Goal: Task Accomplishment & Management: Complete application form

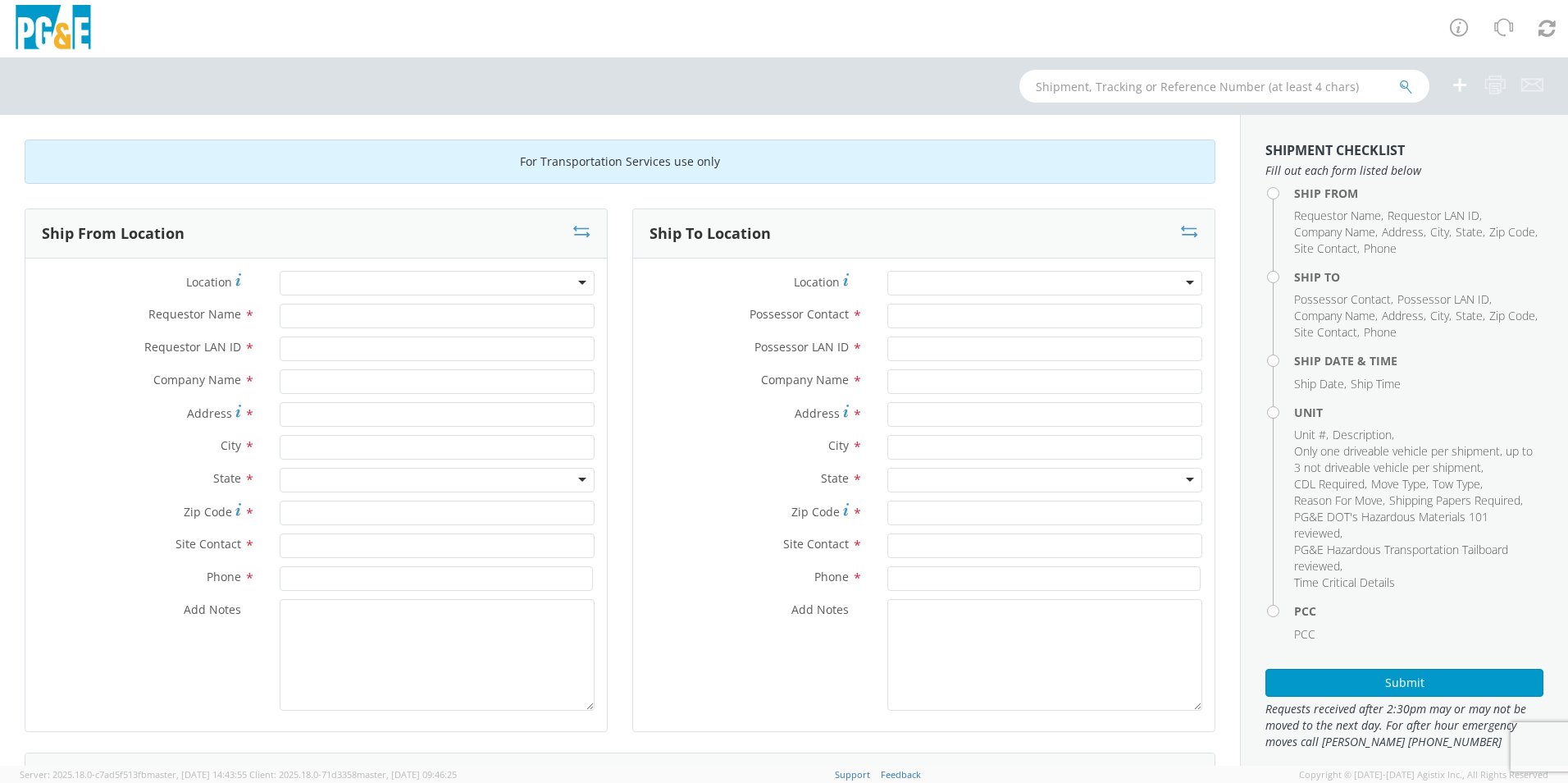
click at [400, 283] on div at bounding box center [436, 282] width 315 height 24
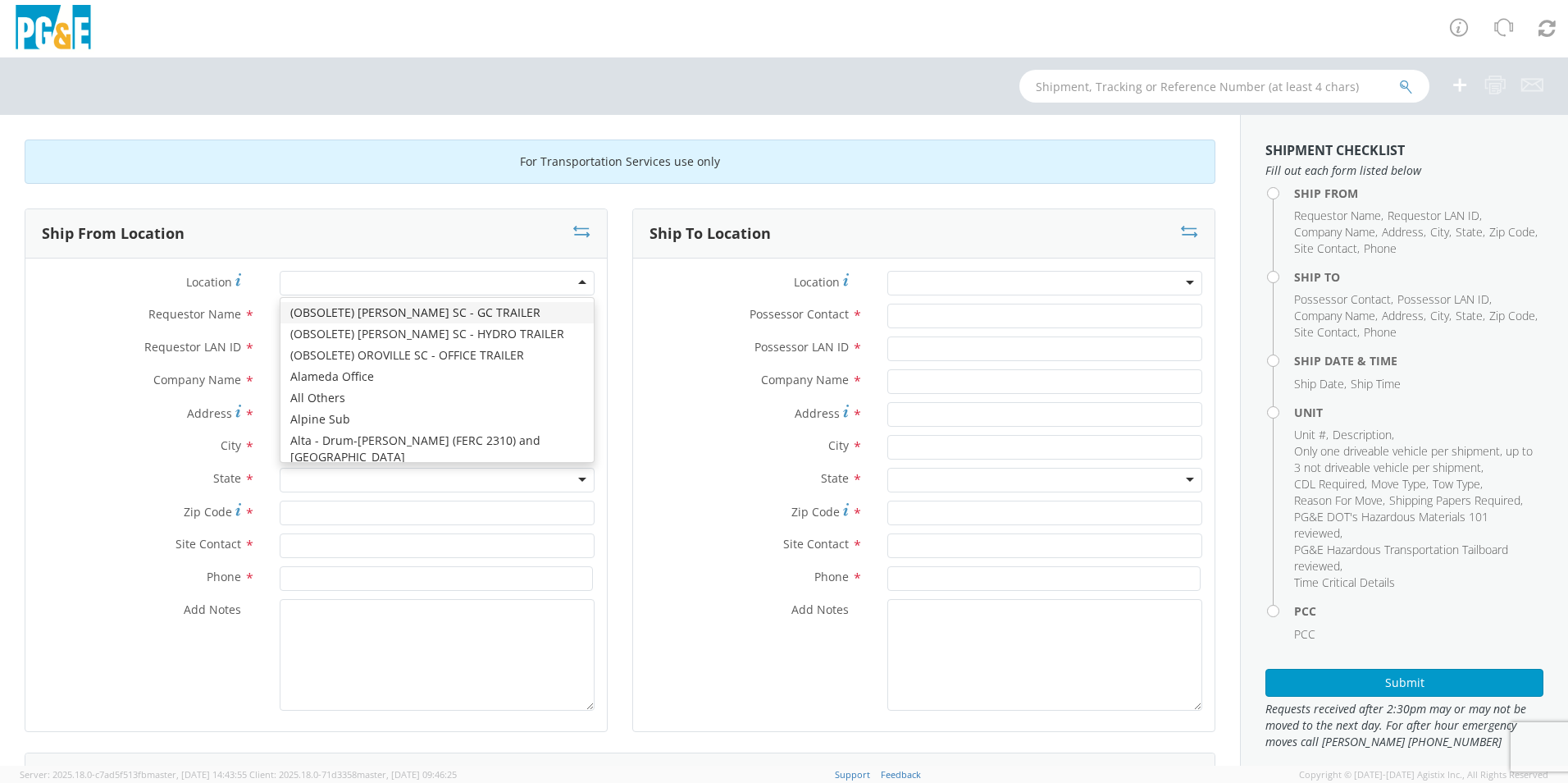
click at [575, 281] on div at bounding box center [436, 282] width 315 height 24
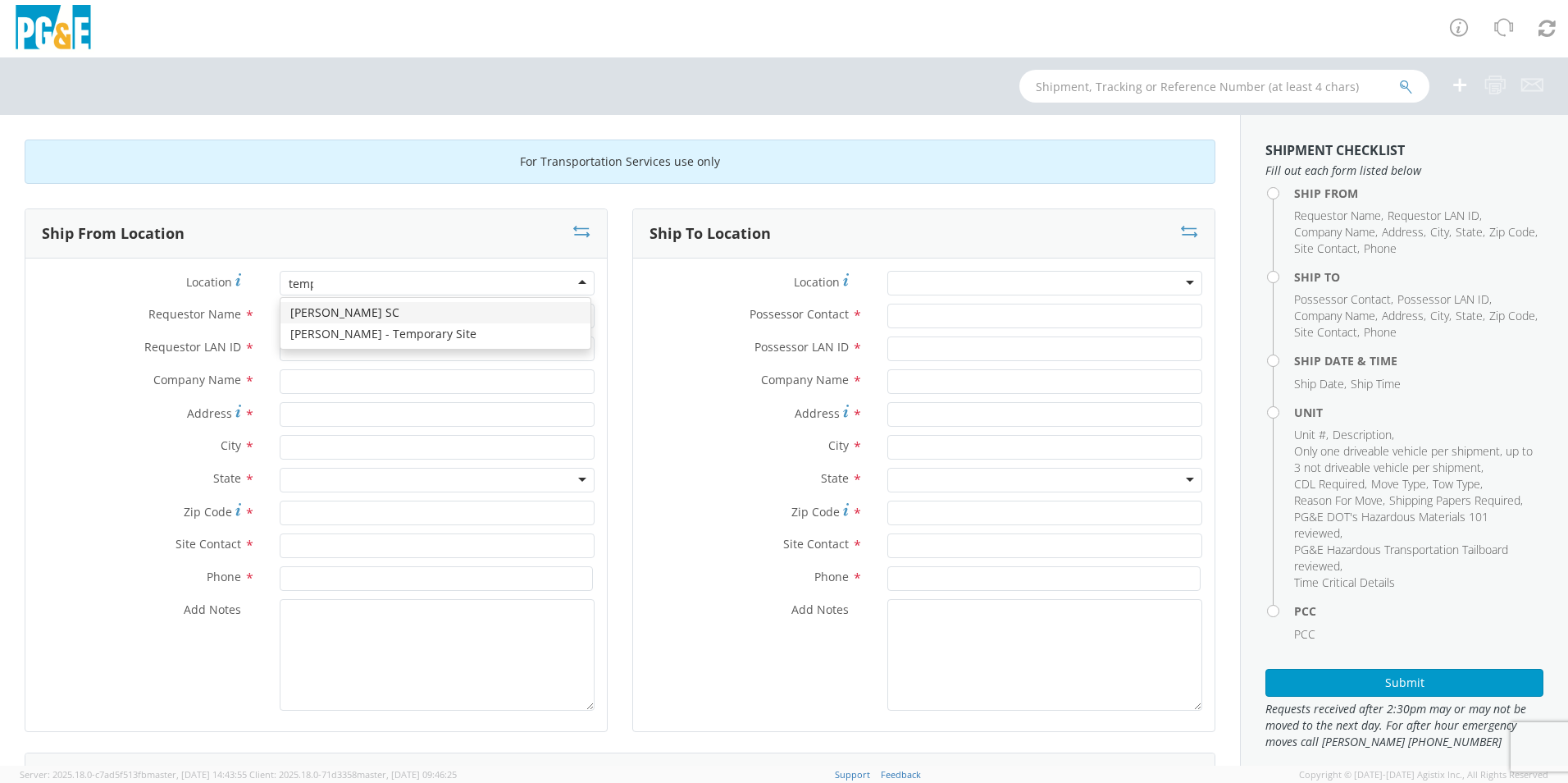
type input "templ"
type input "PG&E"
type input "[STREET_ADDRESS]"
type input "PASO [PERSON_NAME]"
type input "93446"
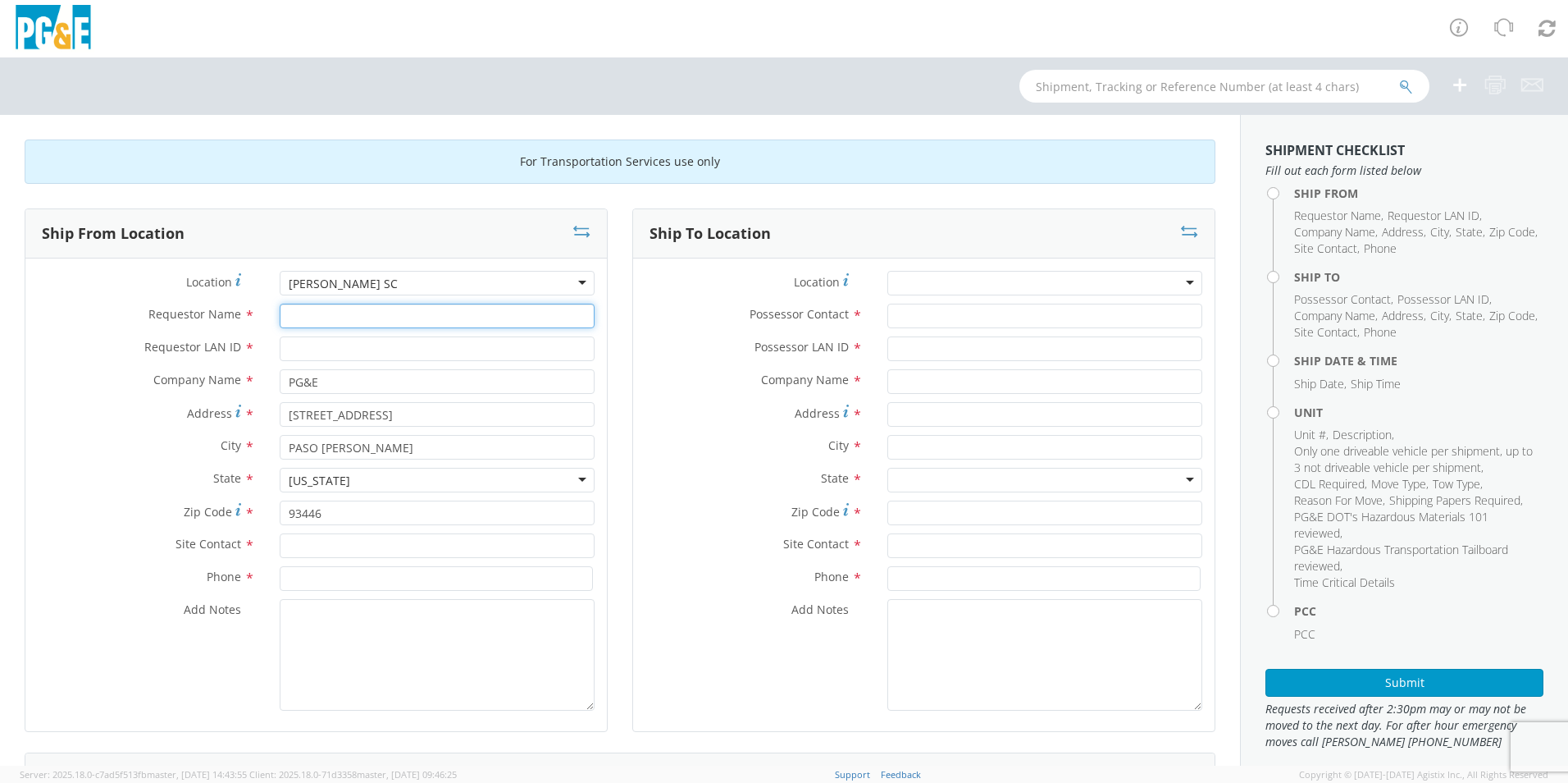
drag, startPoint x: 298, startPoint y: 317, endPoint x: 454, endPoint y: 329, distance: 156.5
click at [307, 321] on input "Requestor Name *" at bounding box center [436, 315] width 315 height 24
type input "[PERSON_NAME]"
click at [282, 349] on input "Requestor LAN ID *" at bounding box center [436, 348] width 315 height 24
type input "[PERSON_NAME]"
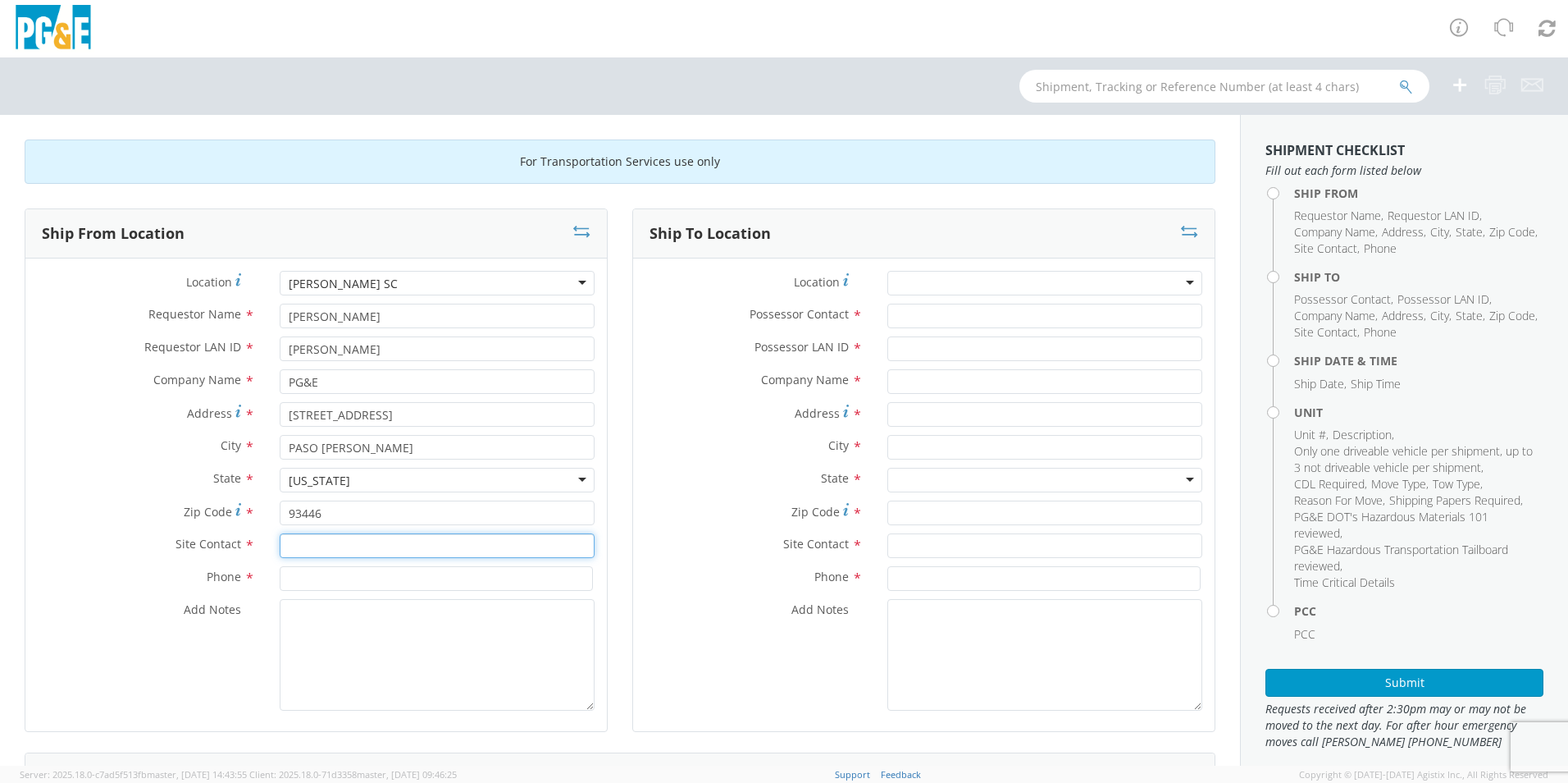
click at [314, 548] on input "text" at bounding box center [436, 545] width 315 height 24
type input "[PERSON_NAME] or Max"
click at [300, 578] on input at bounding box center [435, 577] width 313 height 24
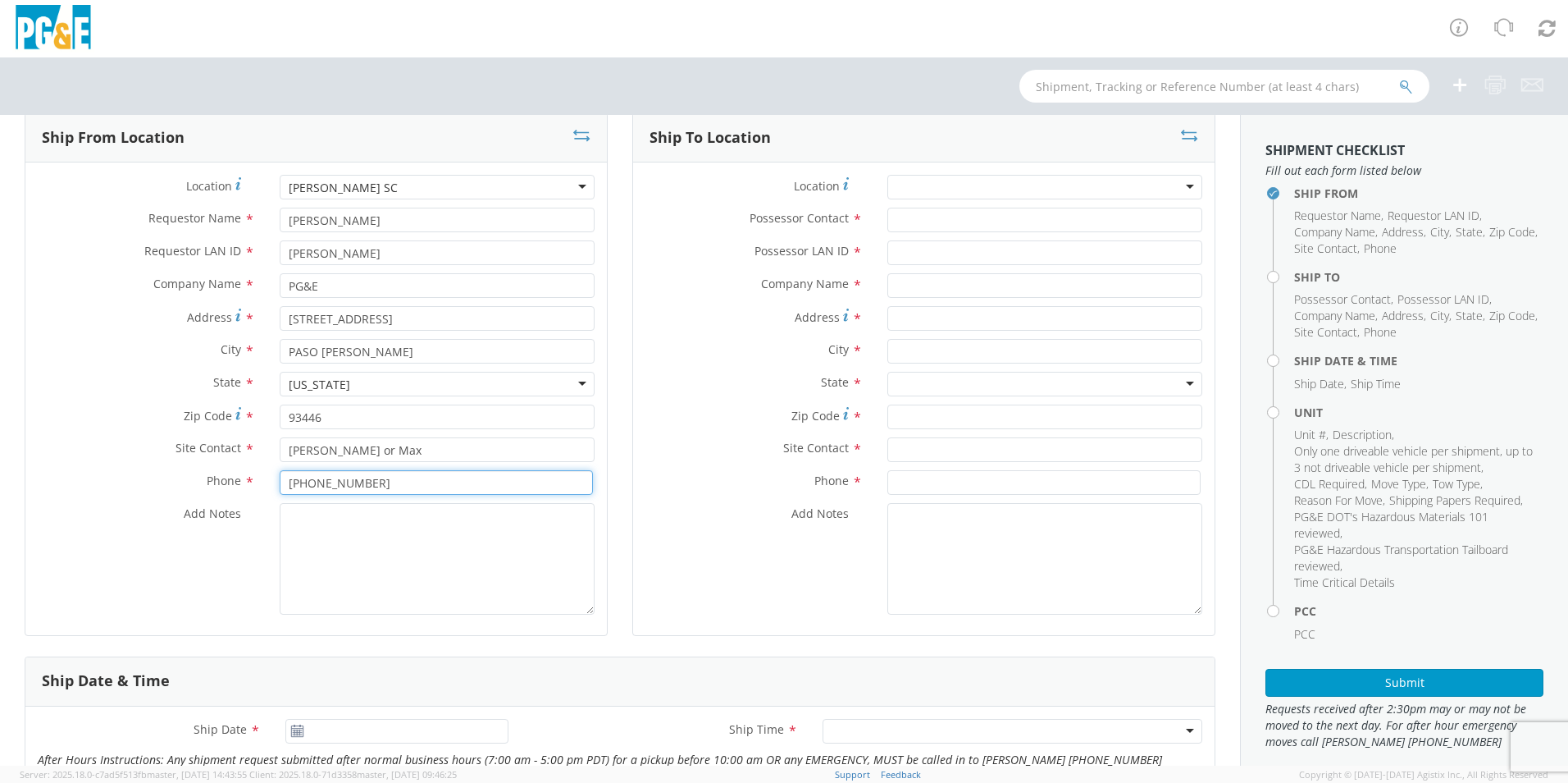
scroll to position [82, 0]
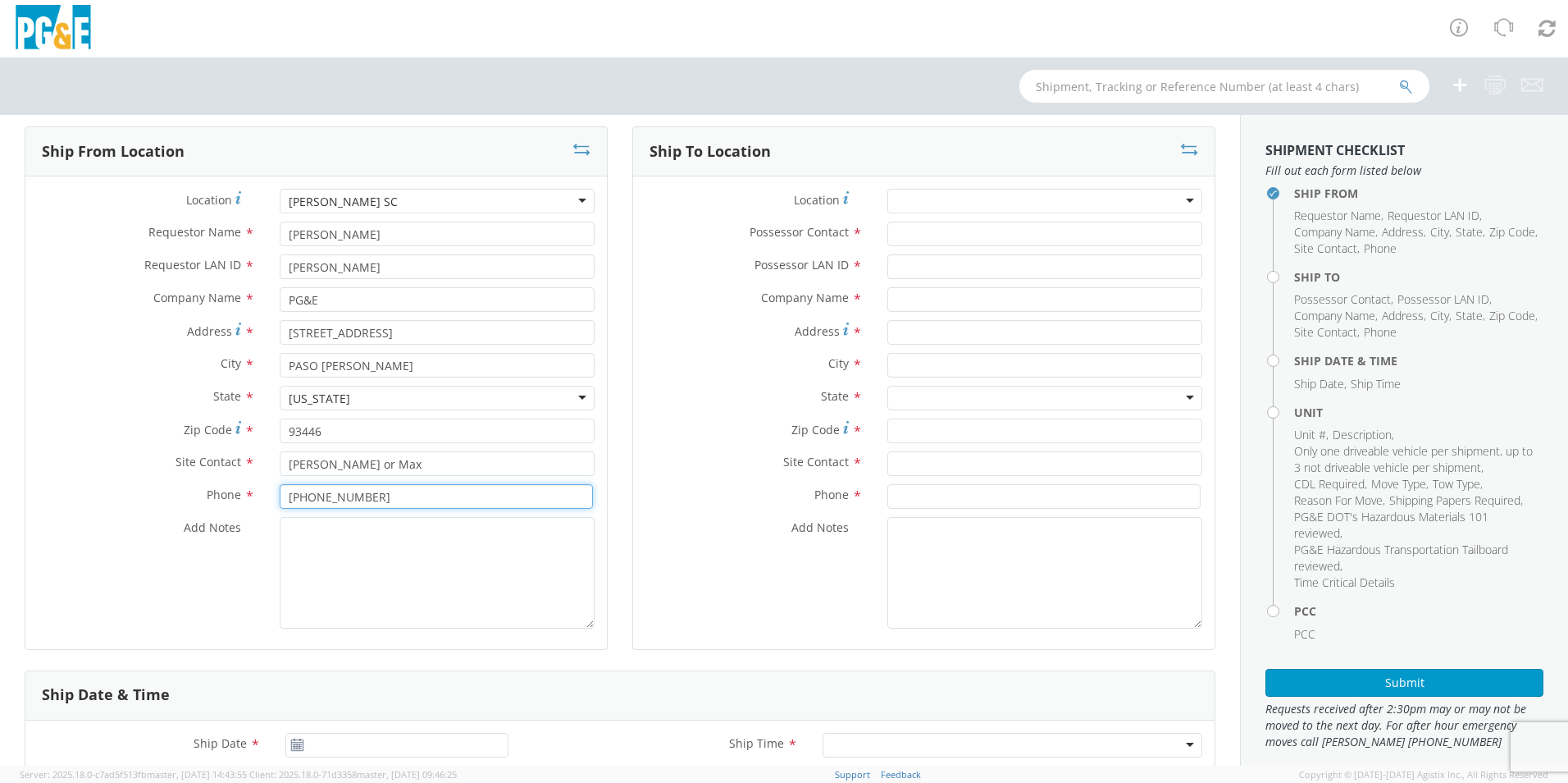
type input "[PHONE_NUMBER]"
click at [1050, 199] on div at bounding box center [1044, 200] width 315 height 24
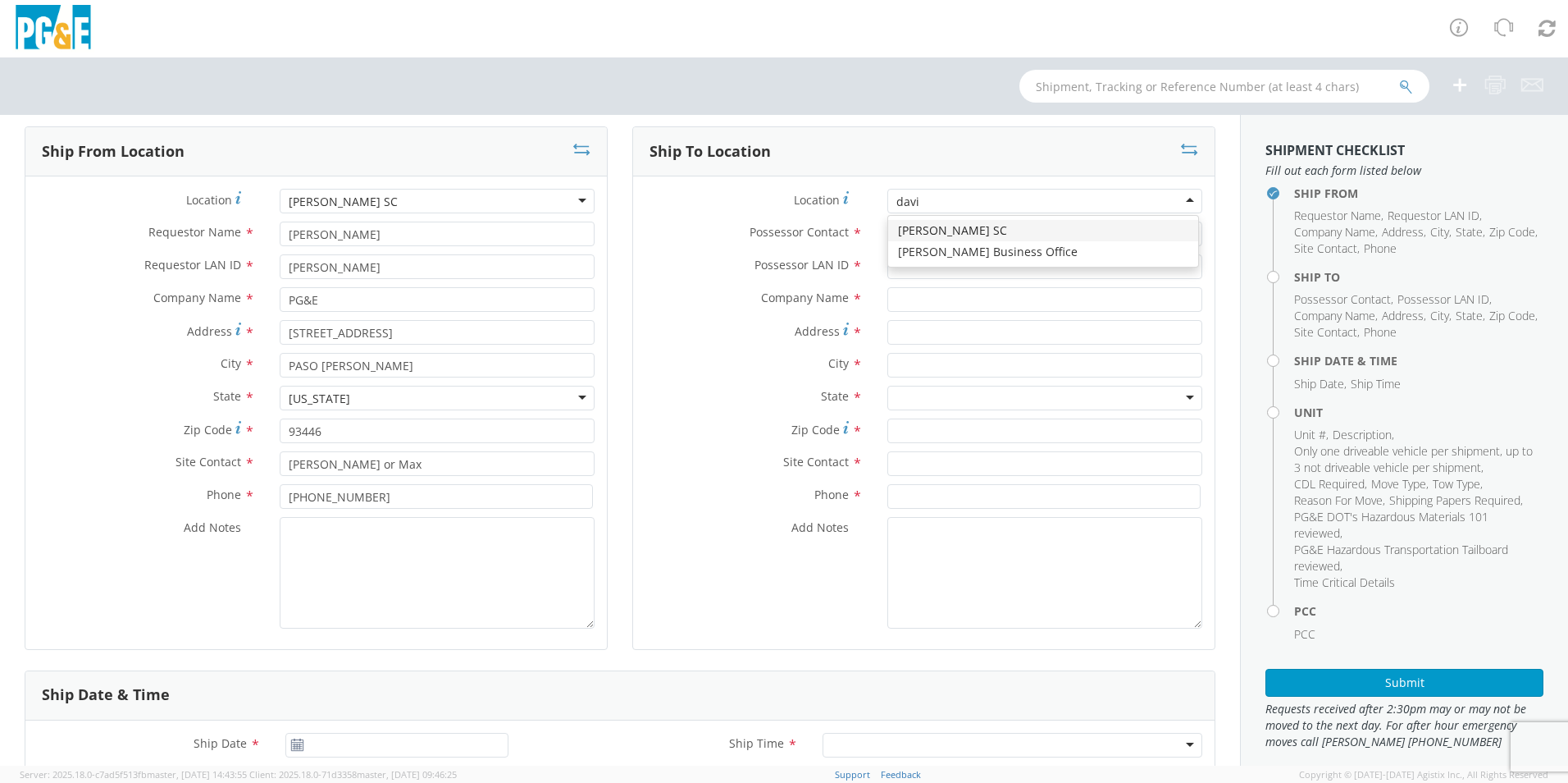
type input "[PERSON_NAME]"
type input "PG&E"
type input "[STREET_ADDRESS]"
type input "[PERSON_NAME]"
type input "95616"
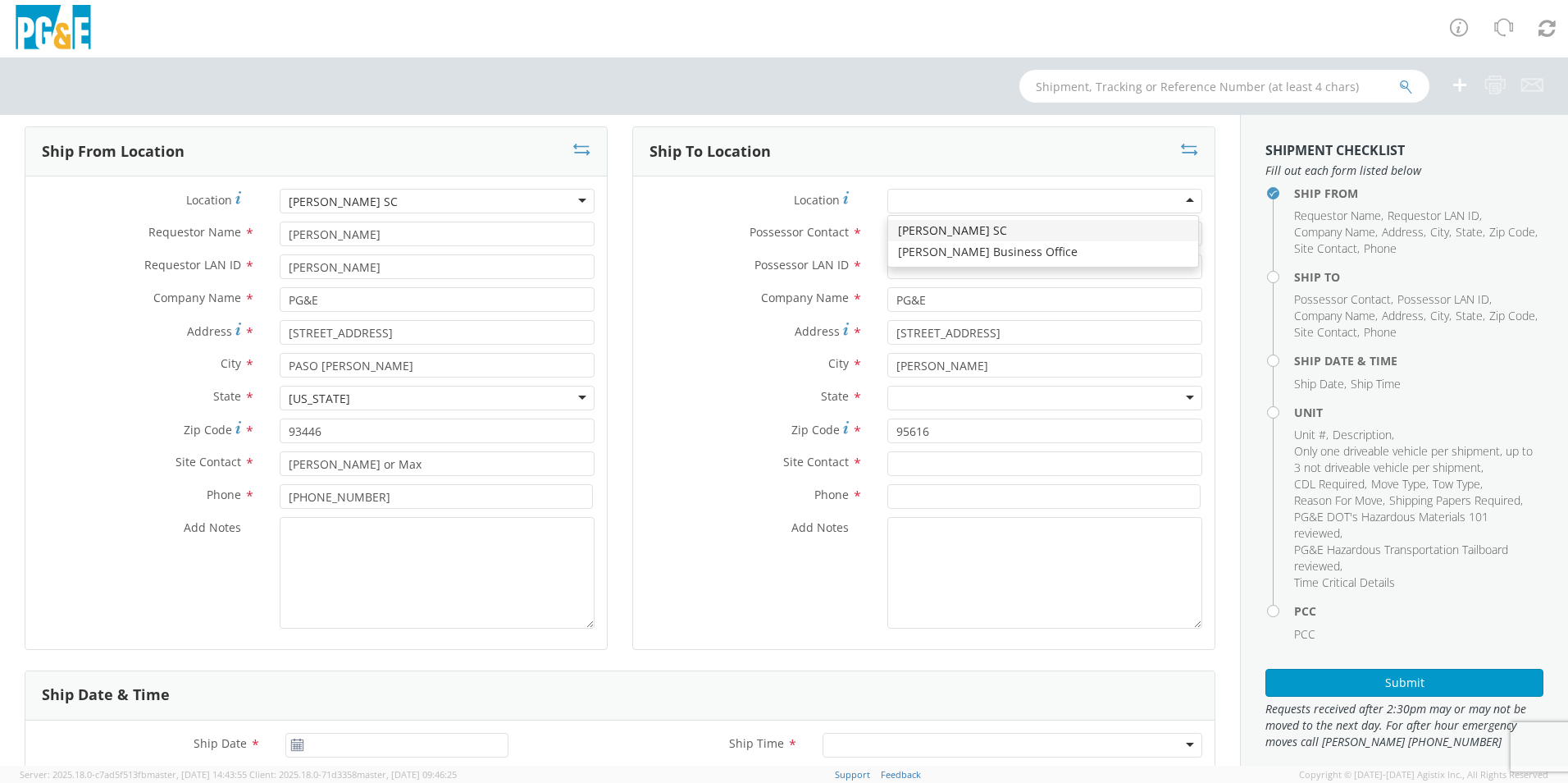
scroll to position [0, 0]
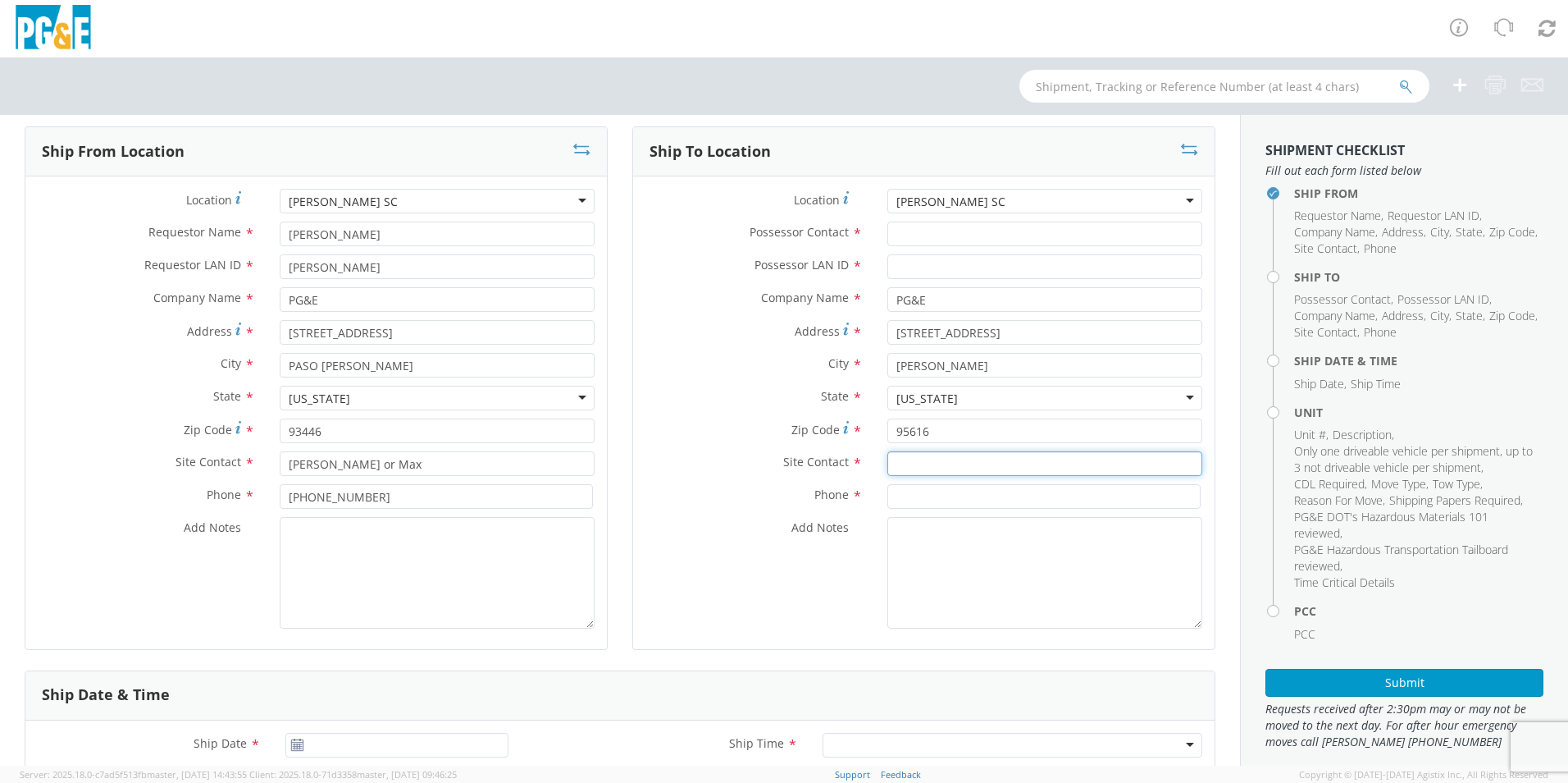
click at [891, 464] on input "text" at bounding box center [1044, 463] width 315 height 24
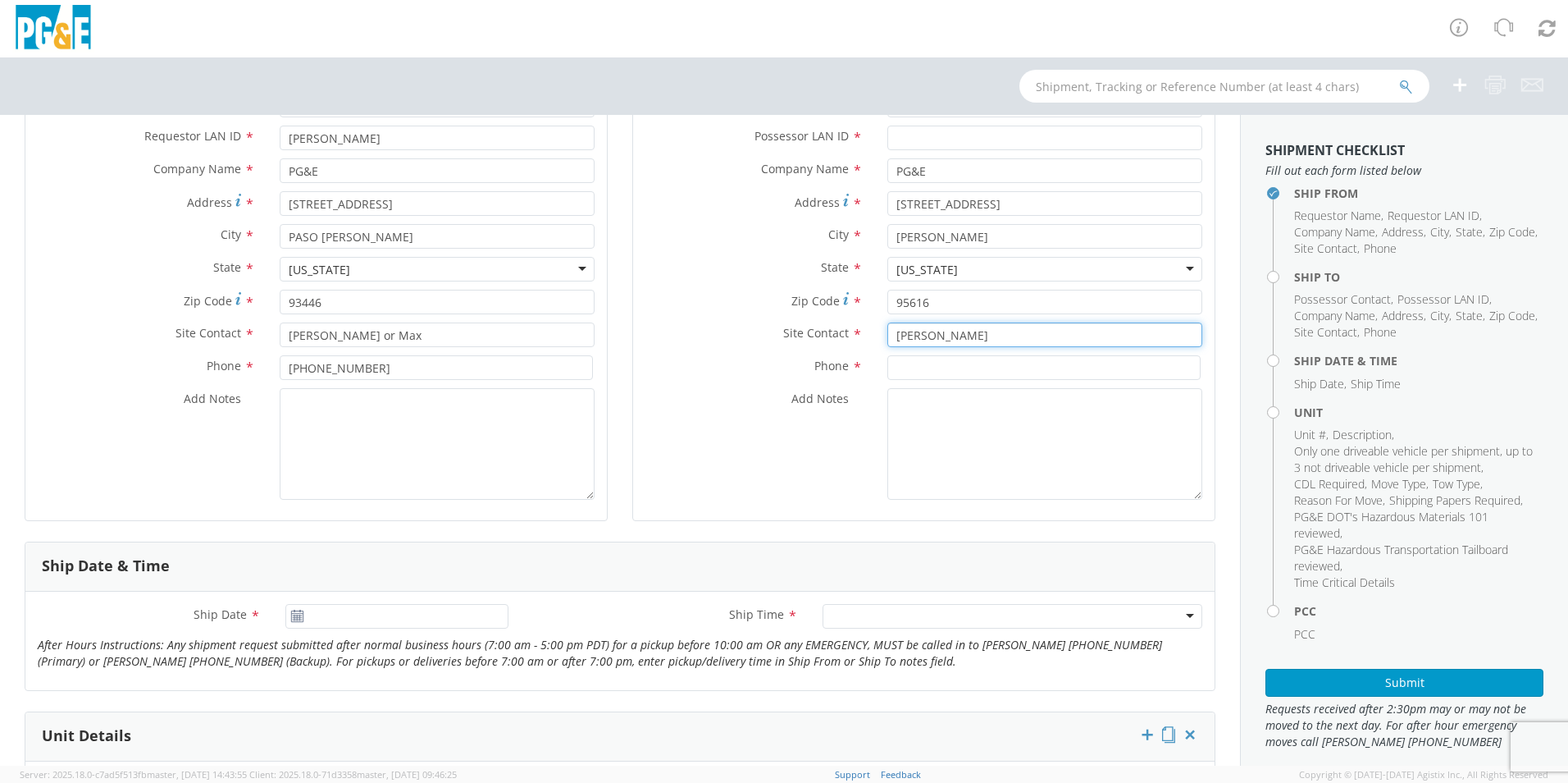
scroll to position [164, 0]
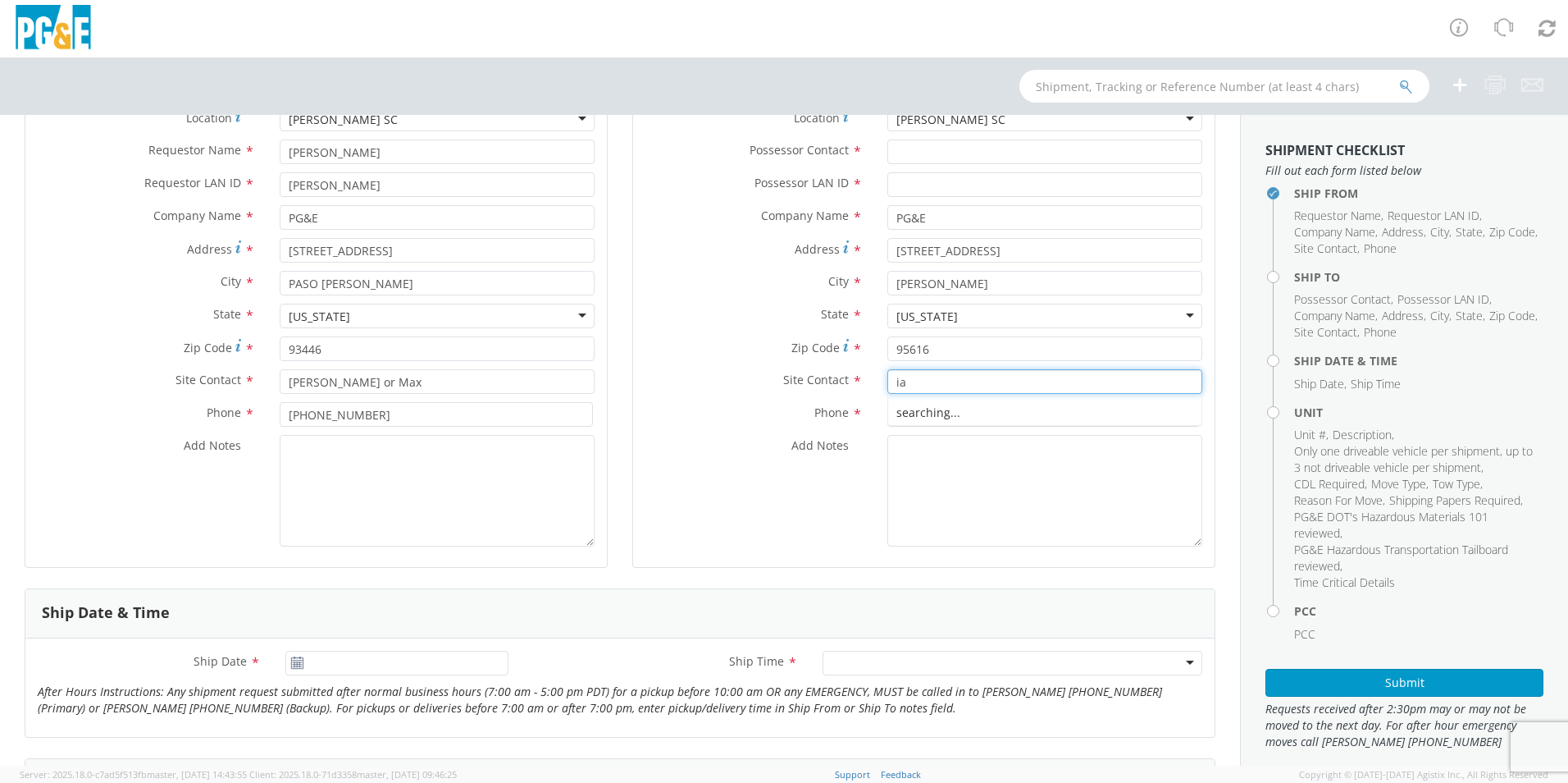
type input "i"
type input "[PERSON_NAME]"
click at [912, 410] on input at bounding box center [1043, 413] width 313 height 24
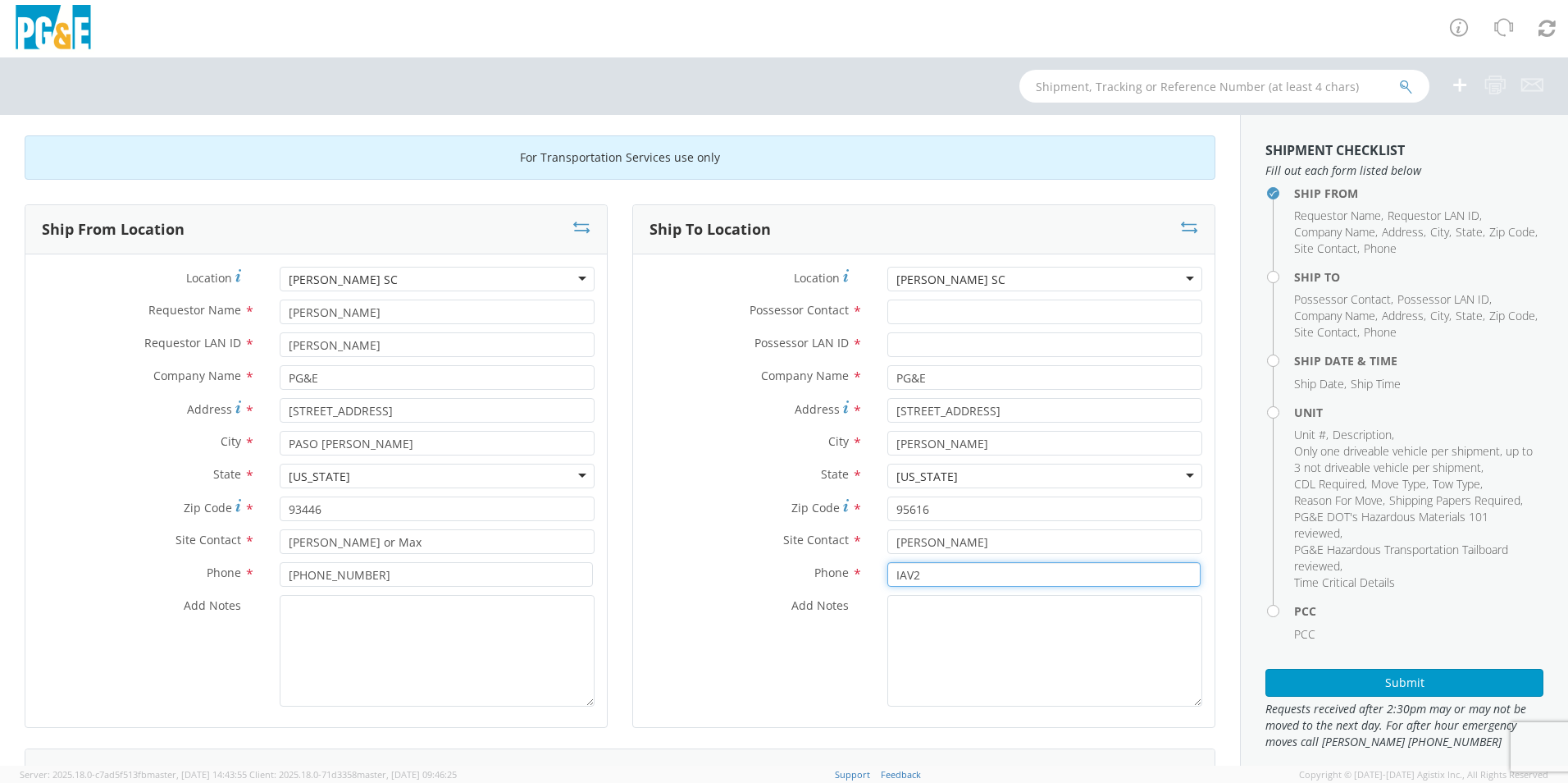
scroll to position [0, 0]
type input "IAV2"
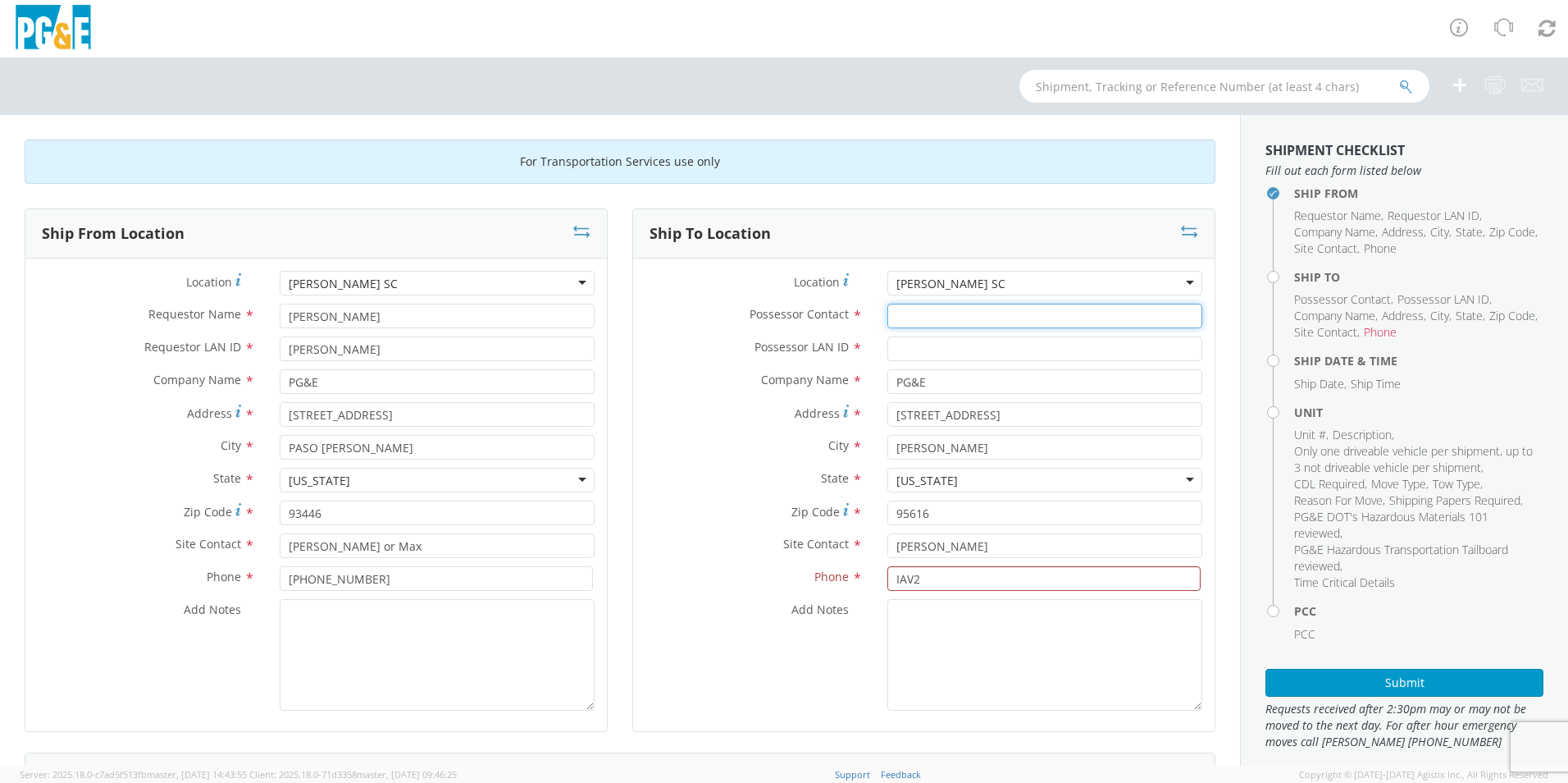
click at [890, 315] on input "Possessor Contact *" at bounding box center [1044, 315] width 315 height 24
type input "[PERSON_NAME]"
click at [895, 351] on input "Possessor LAN ID *" at bounding box center [1044, 348] width 315 height 24
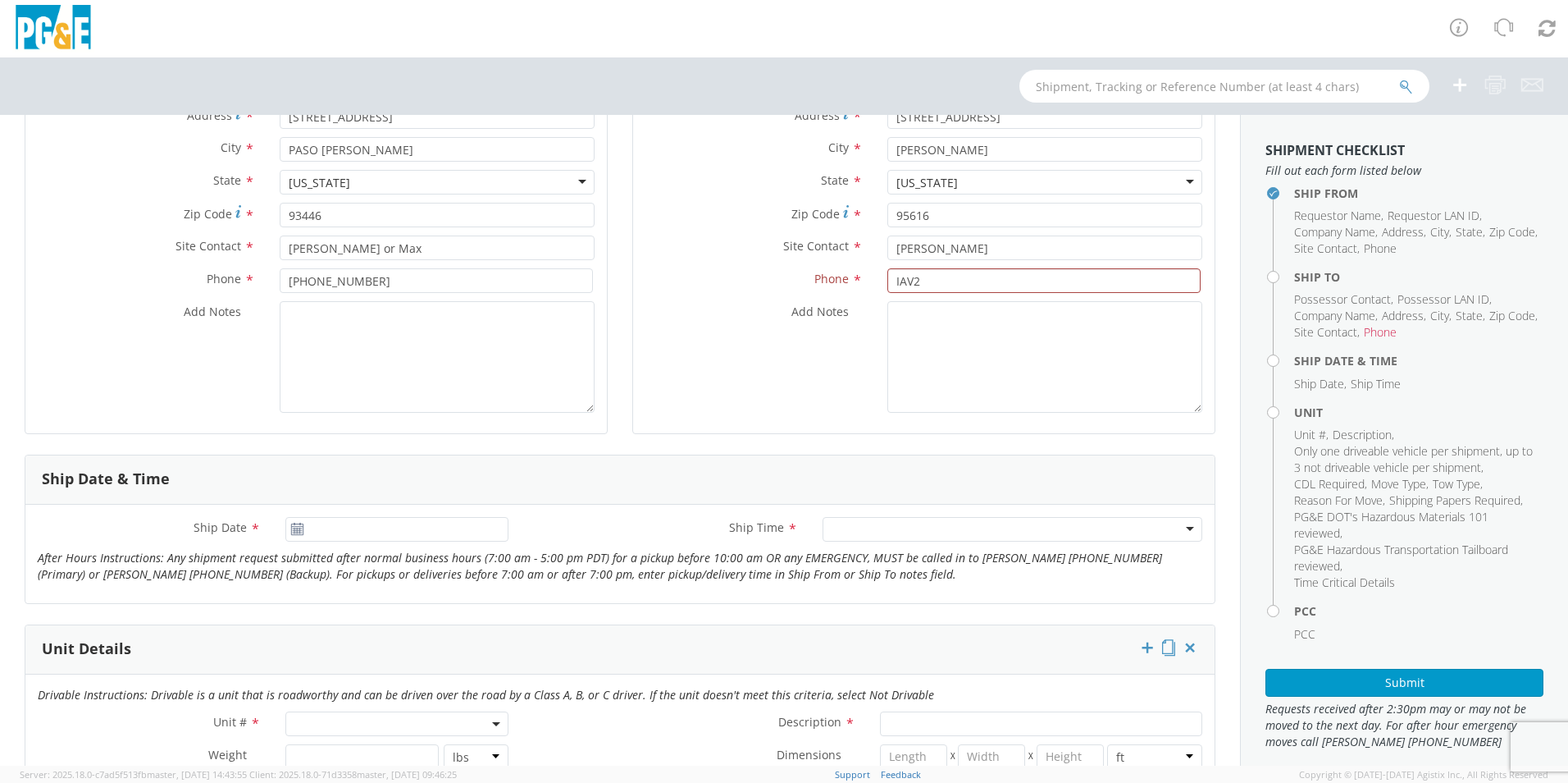
scroll to position [328, 0]
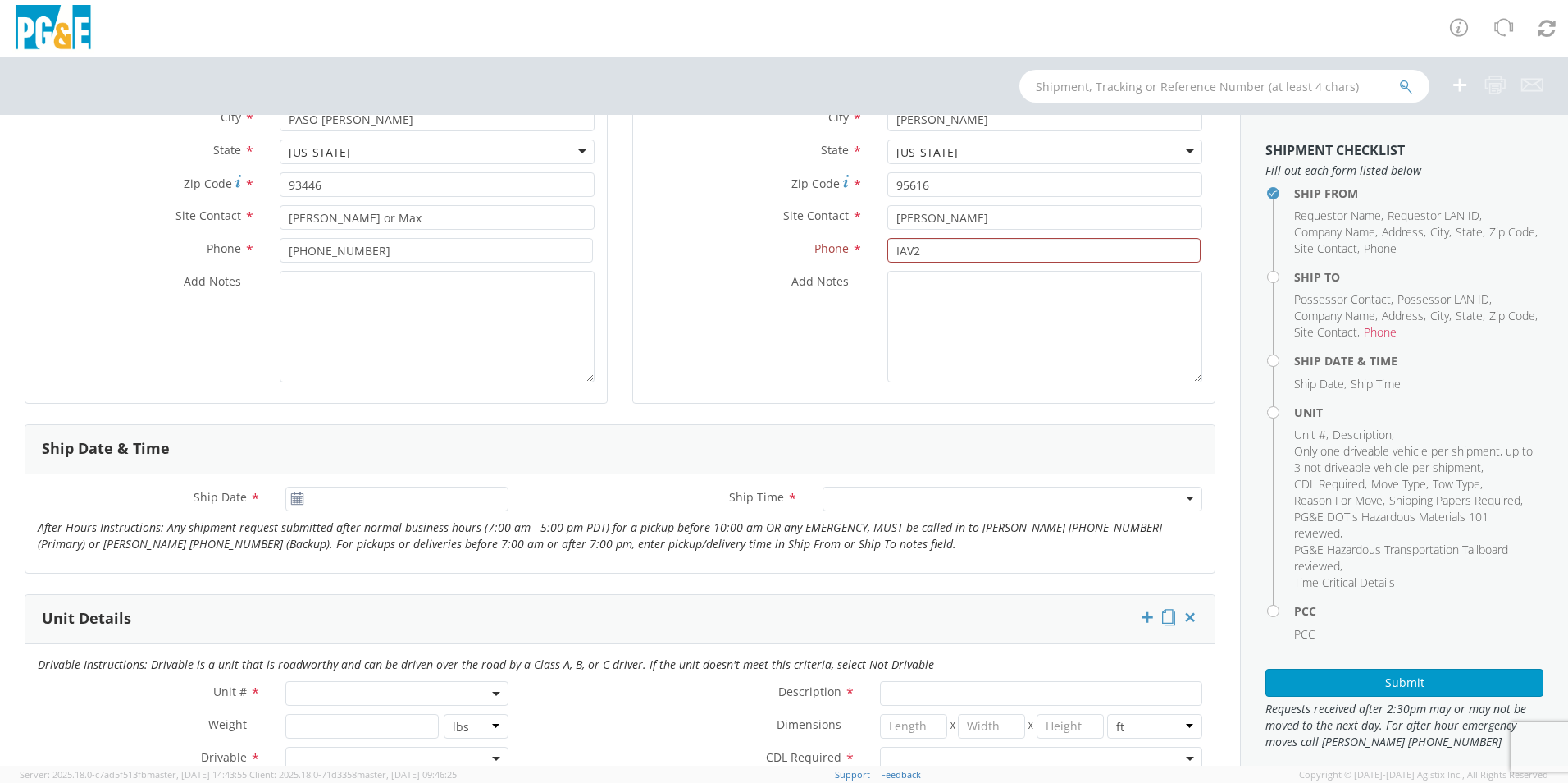
type input "RCF9"
click at [793, 330] on div "Add Notes *" at bounding box center [924, 326] width 582 height 112
drag, startPoint x: 918, startPoint y: 251, endPoint x: 828, endPoint y: 252, distance: 90.0
click at [828, 252] on div "Phone * IAV2" at bounding box center [924, 249] width 582 height 24
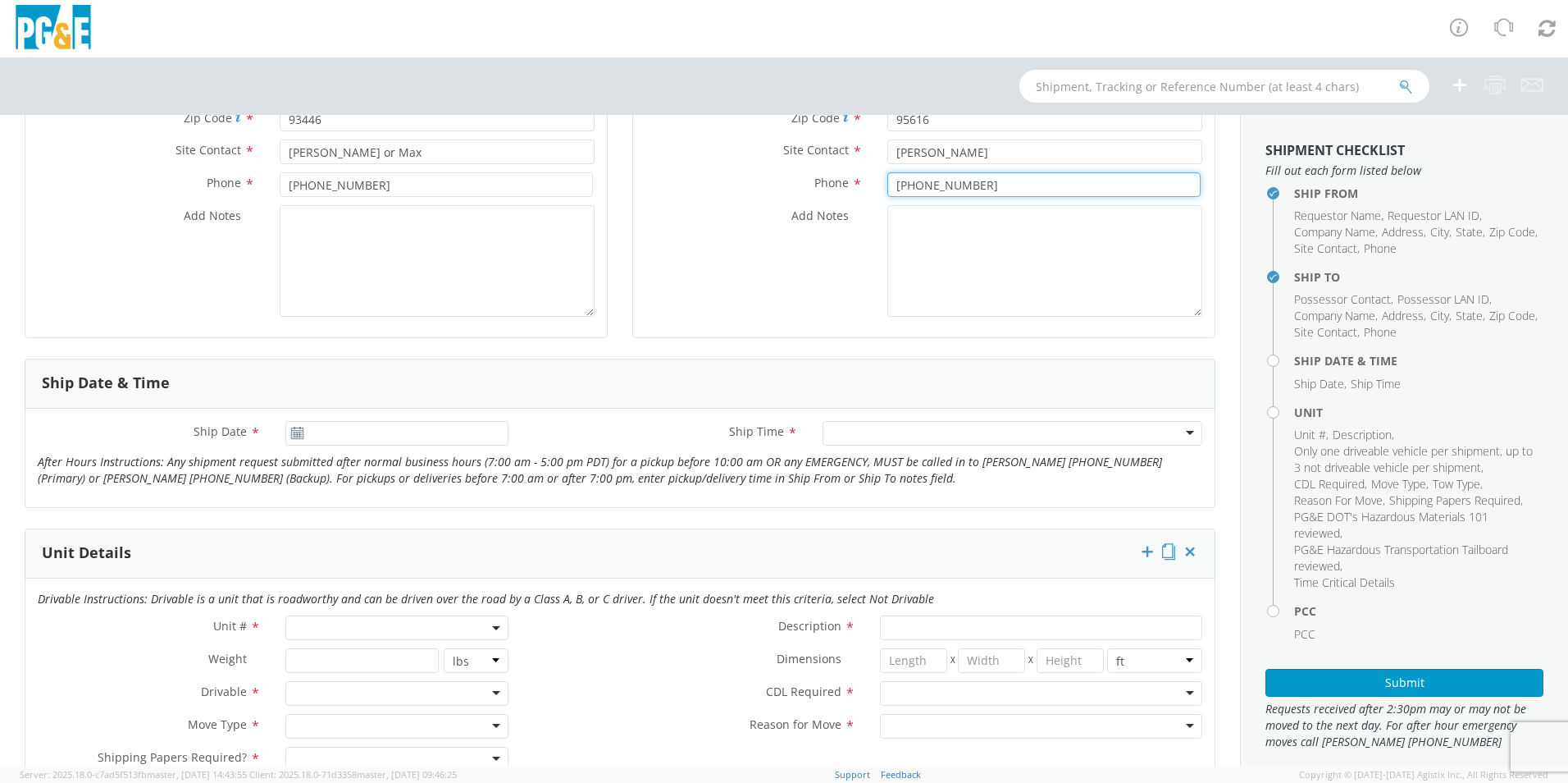
scroll to position [410, 0]
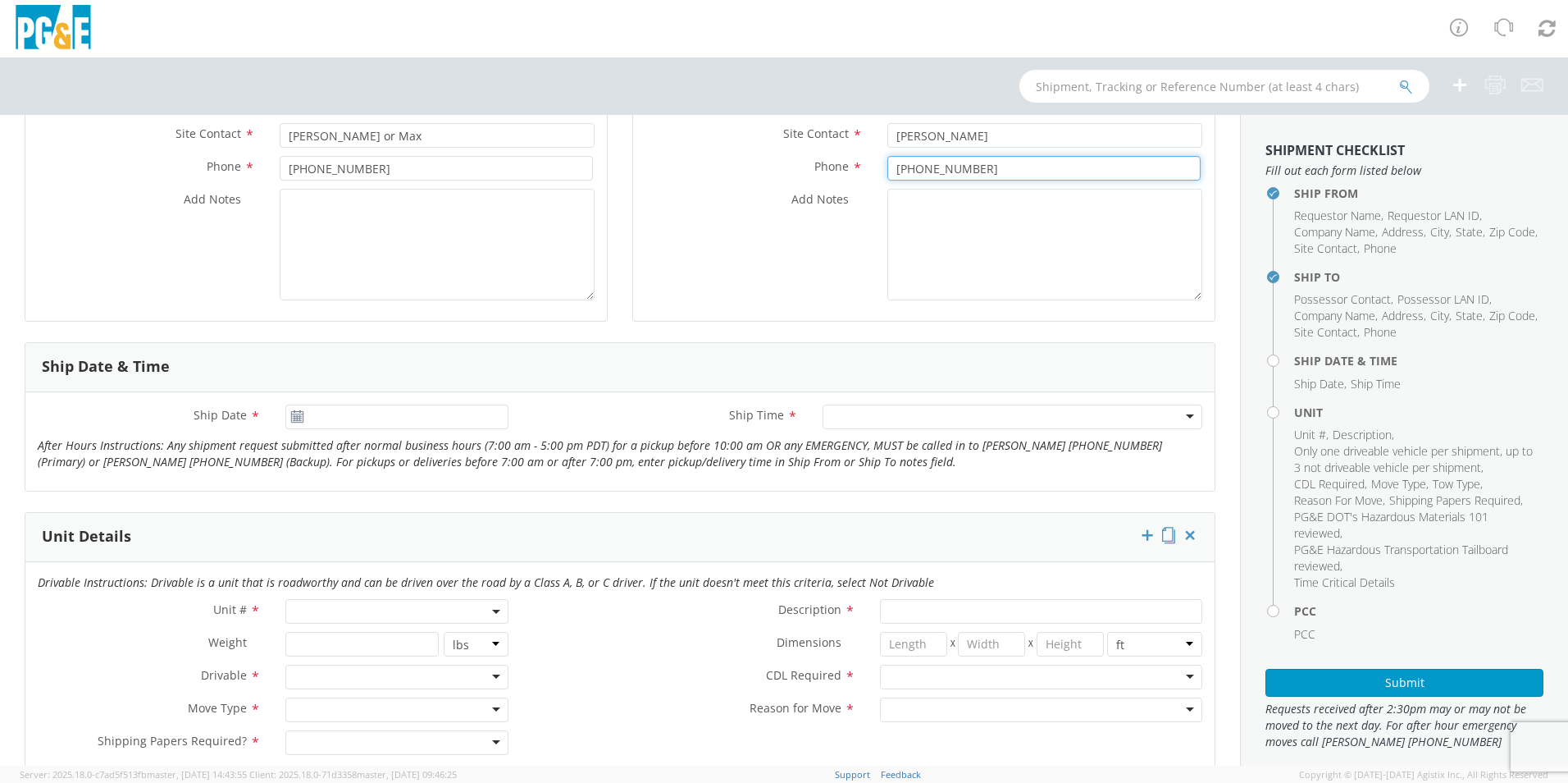
type input "[PHONE_NUMBER]"
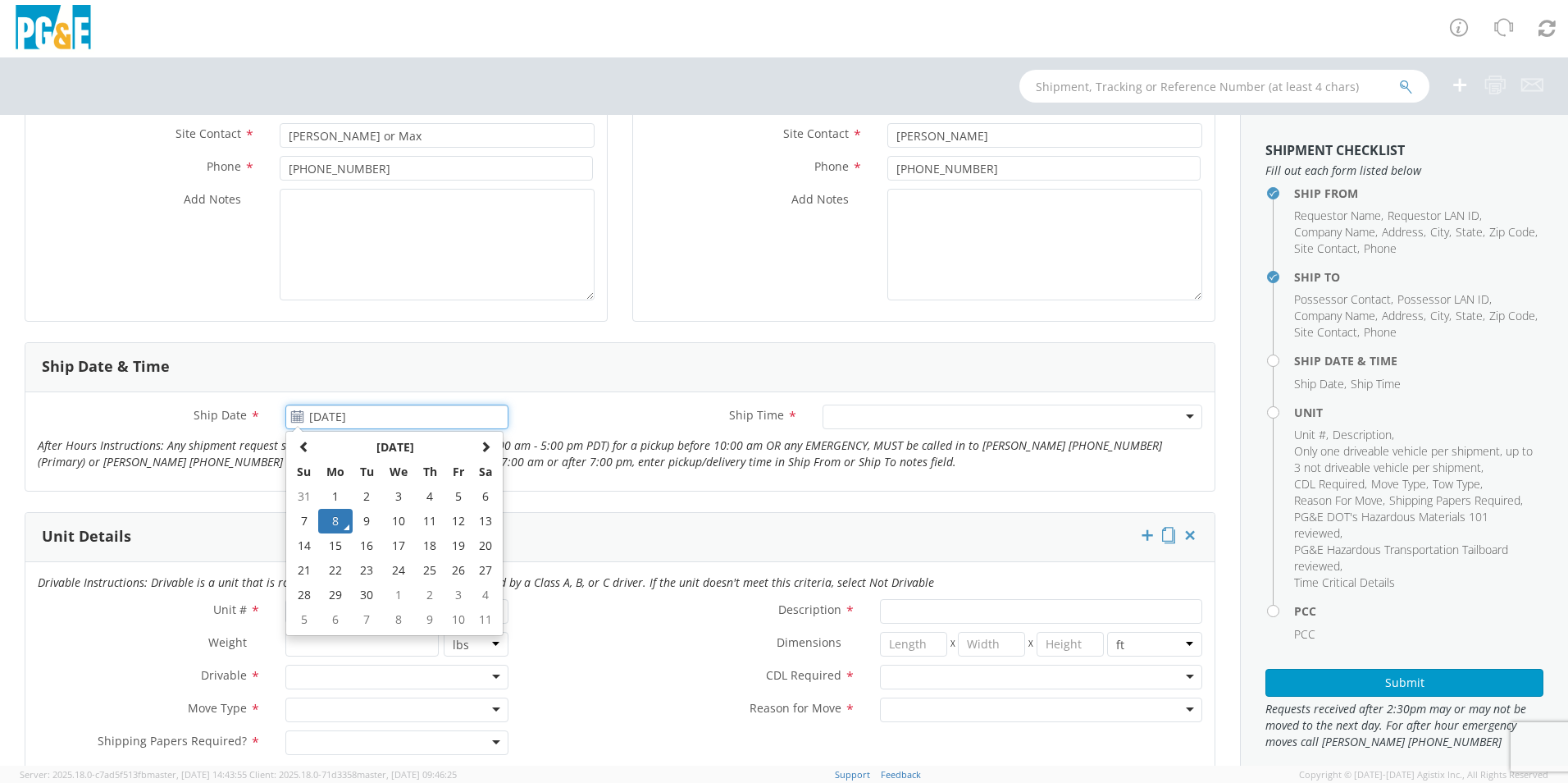
click at [339, 416] on input "[DATE]" at bounding box center [397, 416] width 223 height 24
click at [363, 519] on td "9" at bounding box center [368, 520] width 29 height 24
type input "[DATE]"
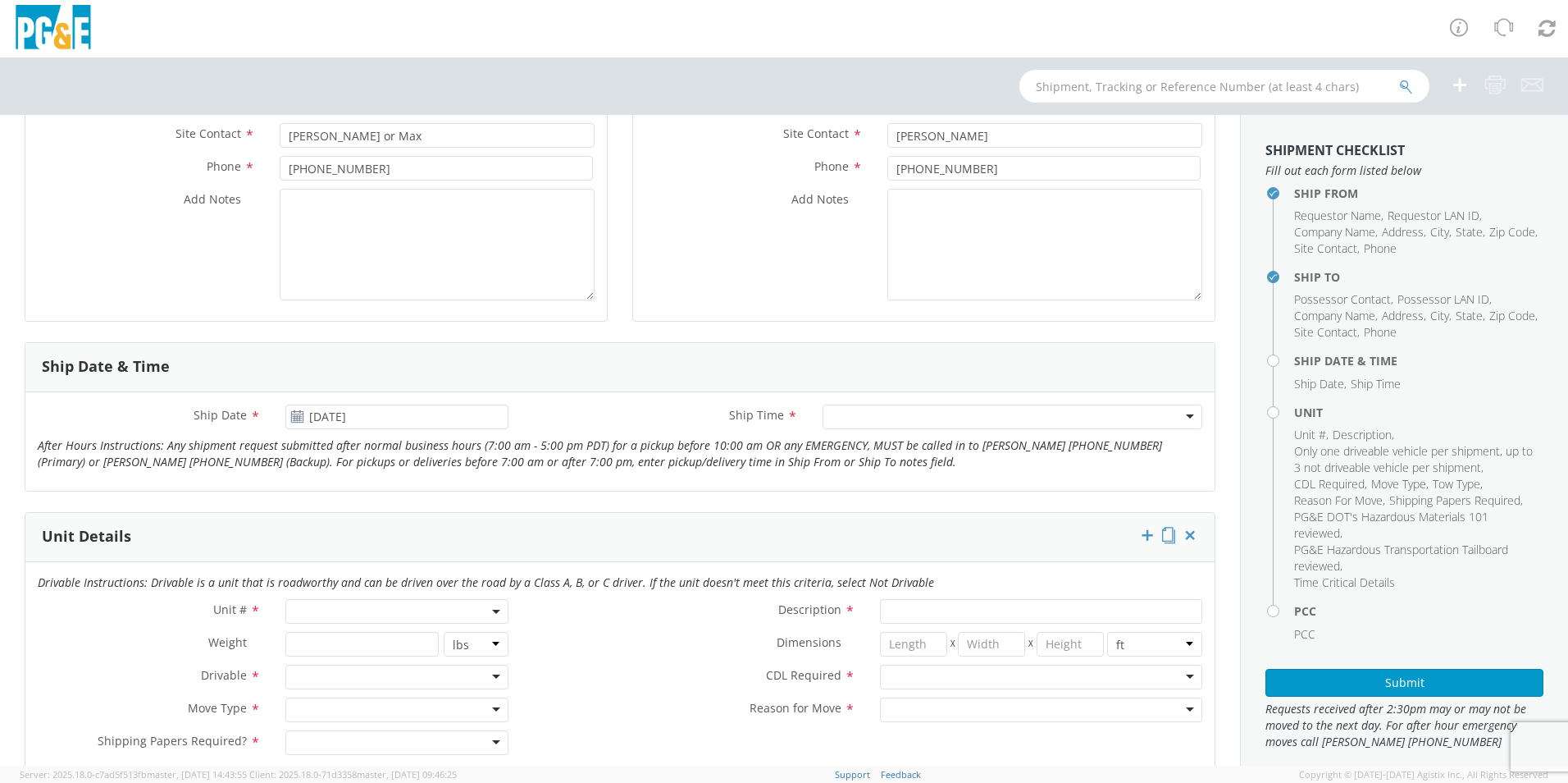
click at [848, 419] on div at bounding box center [1012, 416] width 380 height 24
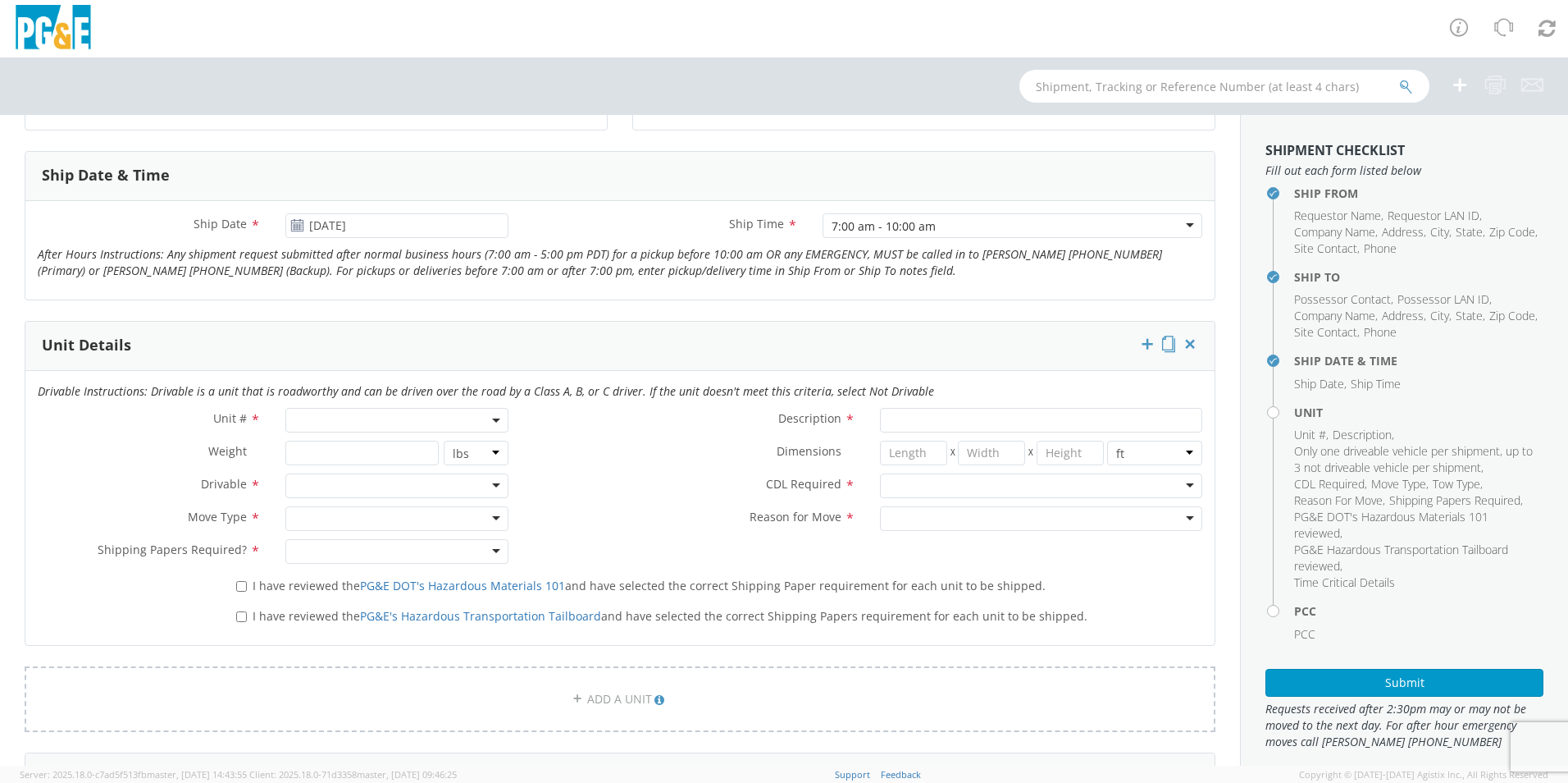
scroll to position [657, 0]
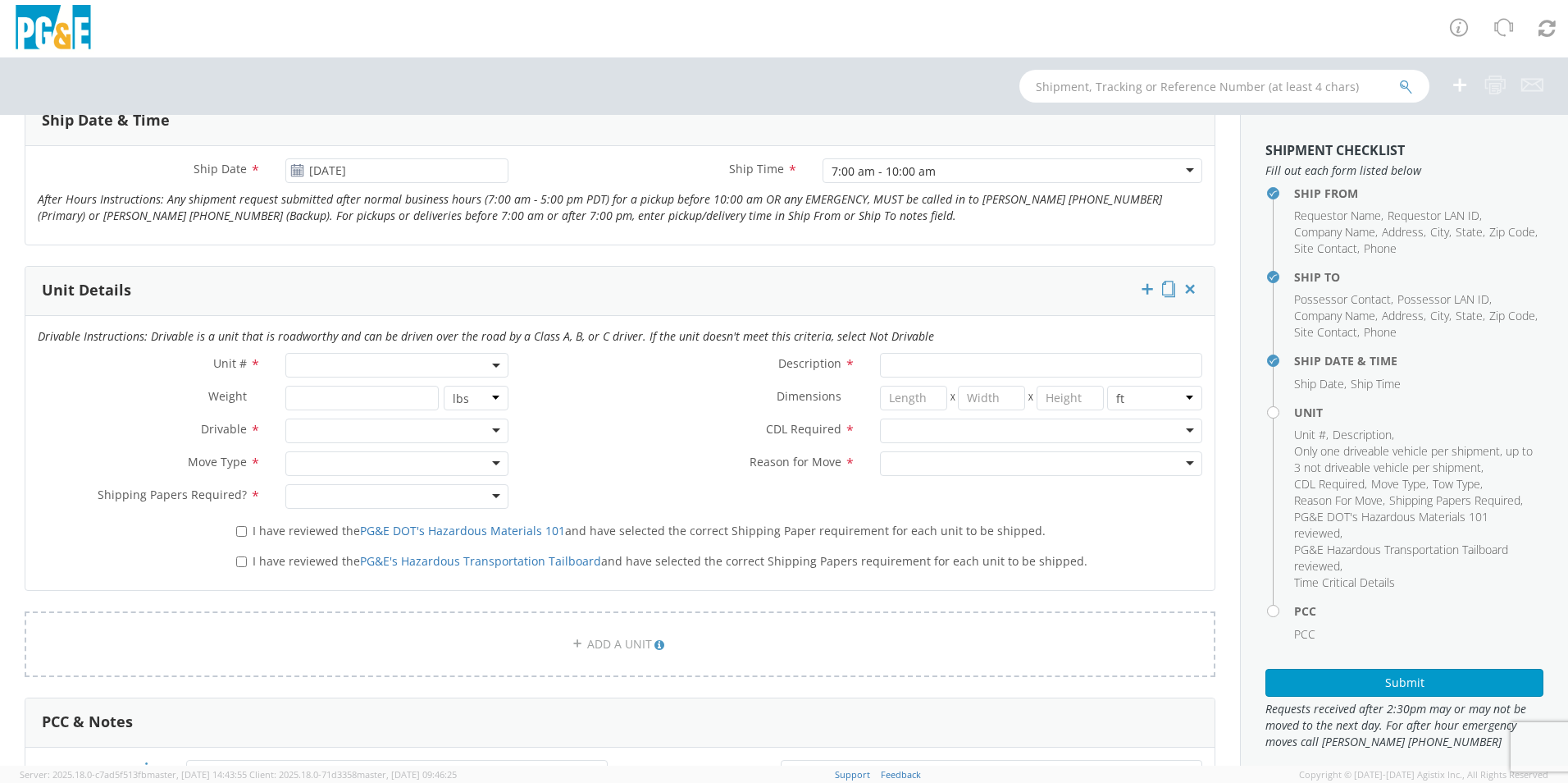
click at [344, 361] on span at bounding box center [397, 365] width 223 height 24
click at [311, 389] on input "search" at bounding box center [396, 392] width 212 height 24
type input "B35689"
type input "TRUCK; MEDIUM LINE 4X4"
type input "39000"
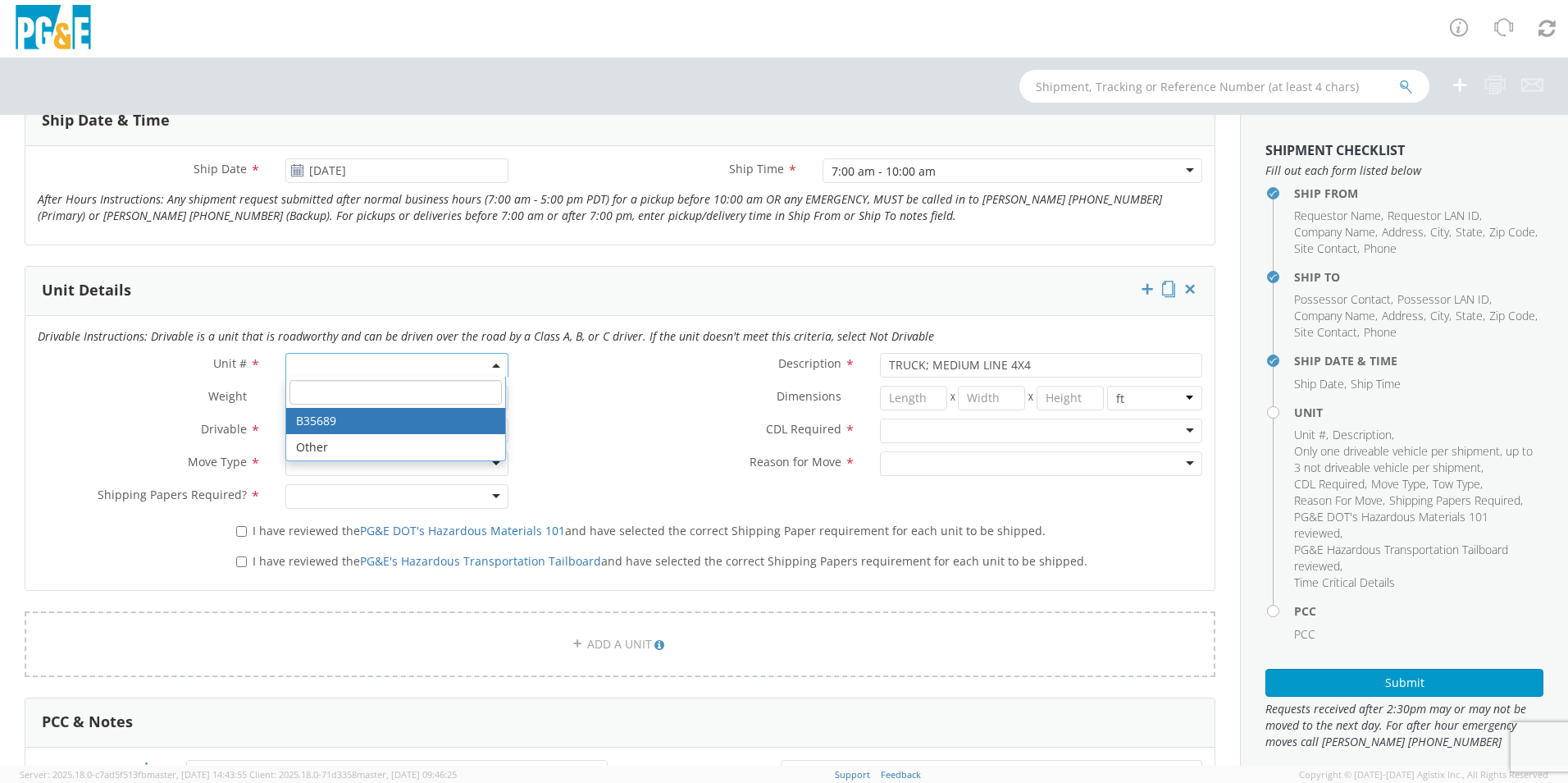
select select "B35689"
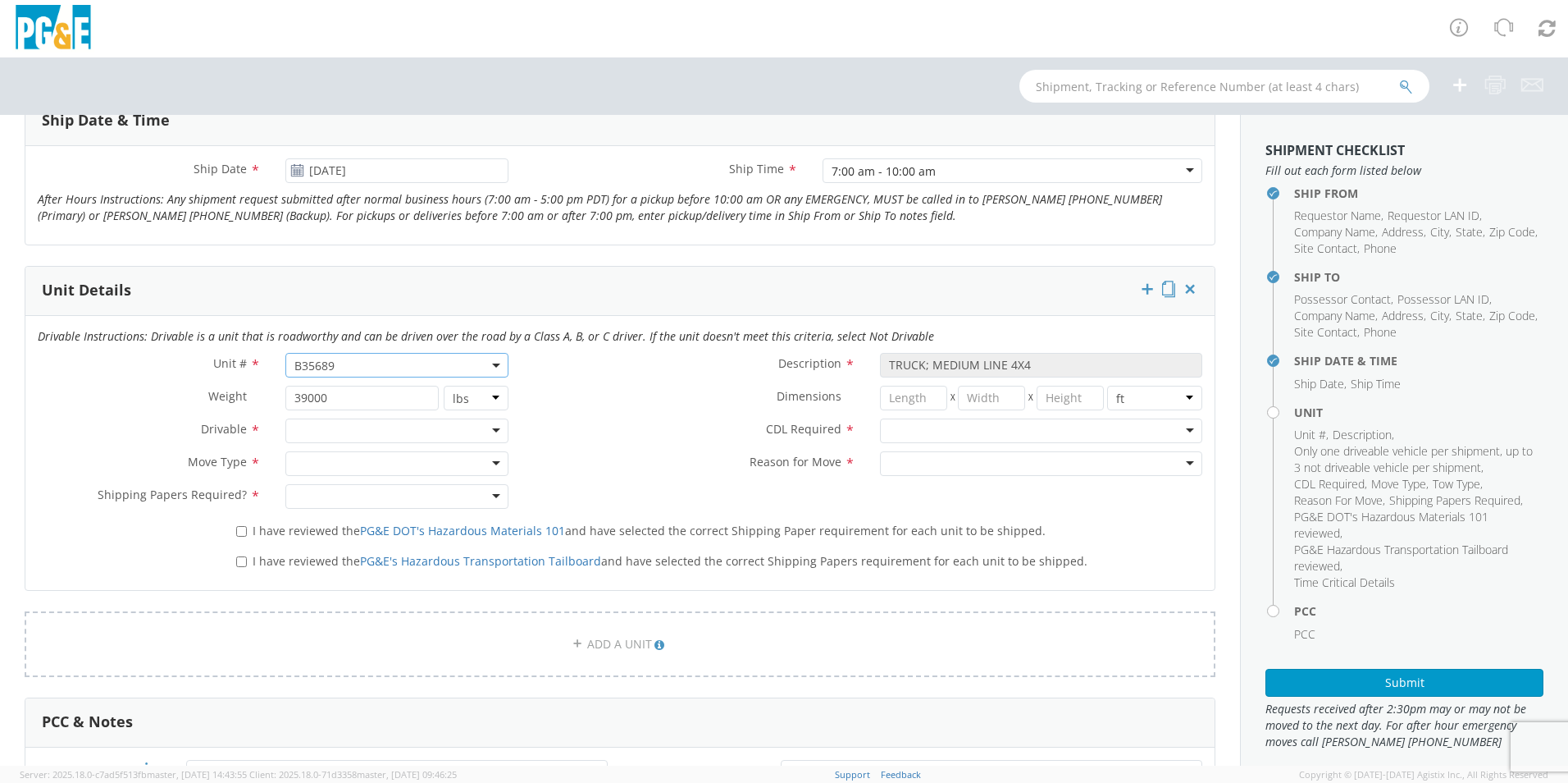
click at [486, 430] on div at bounding box center [397, 430] width 223 height 24
click at [423, 461] on div at bounding box center [397, 463] width 223 height 24
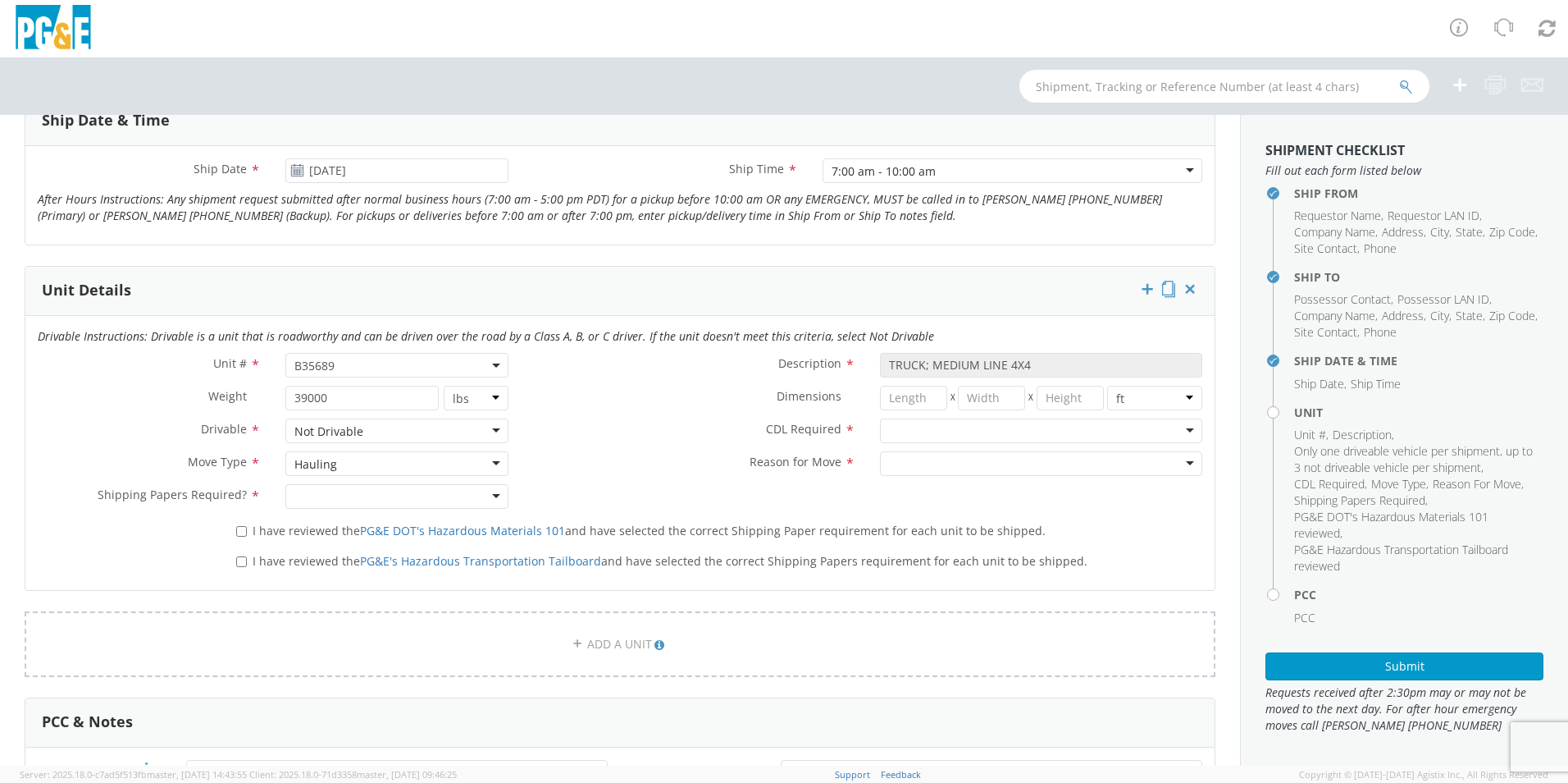
click at [484, 494] on div at bounding box center [397, 496] width 223 height 24
click at [1176, 429] on div at bounding box center [1040, 430] width 322 height 24
click at [1177, 464] on div at bounding box center [1040, 463] width 322 height 24
click at [244, 529] on input "I have reviewed the PG&E DOT's Hazardous Materials 101 and have selected the co…" at bounding box center [241, 531] width 11 height 11
checkbox input "true"
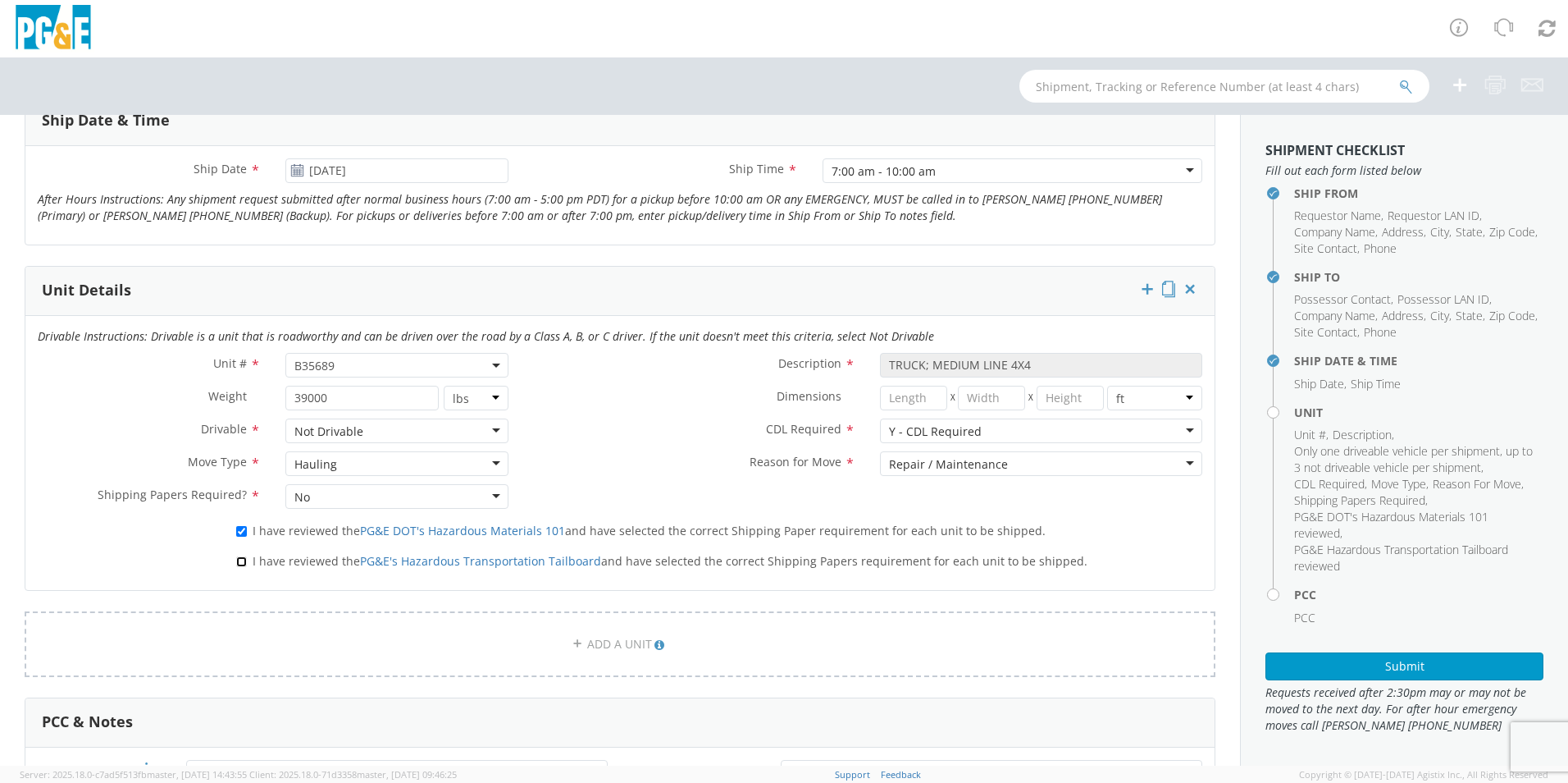
click at [240, 561] on input "I have reviewed the PG&E's Hazardous Transportation Tailboard and have selected…" at bounding box center [241, 561] width 11 height 11
checkbox input "true"
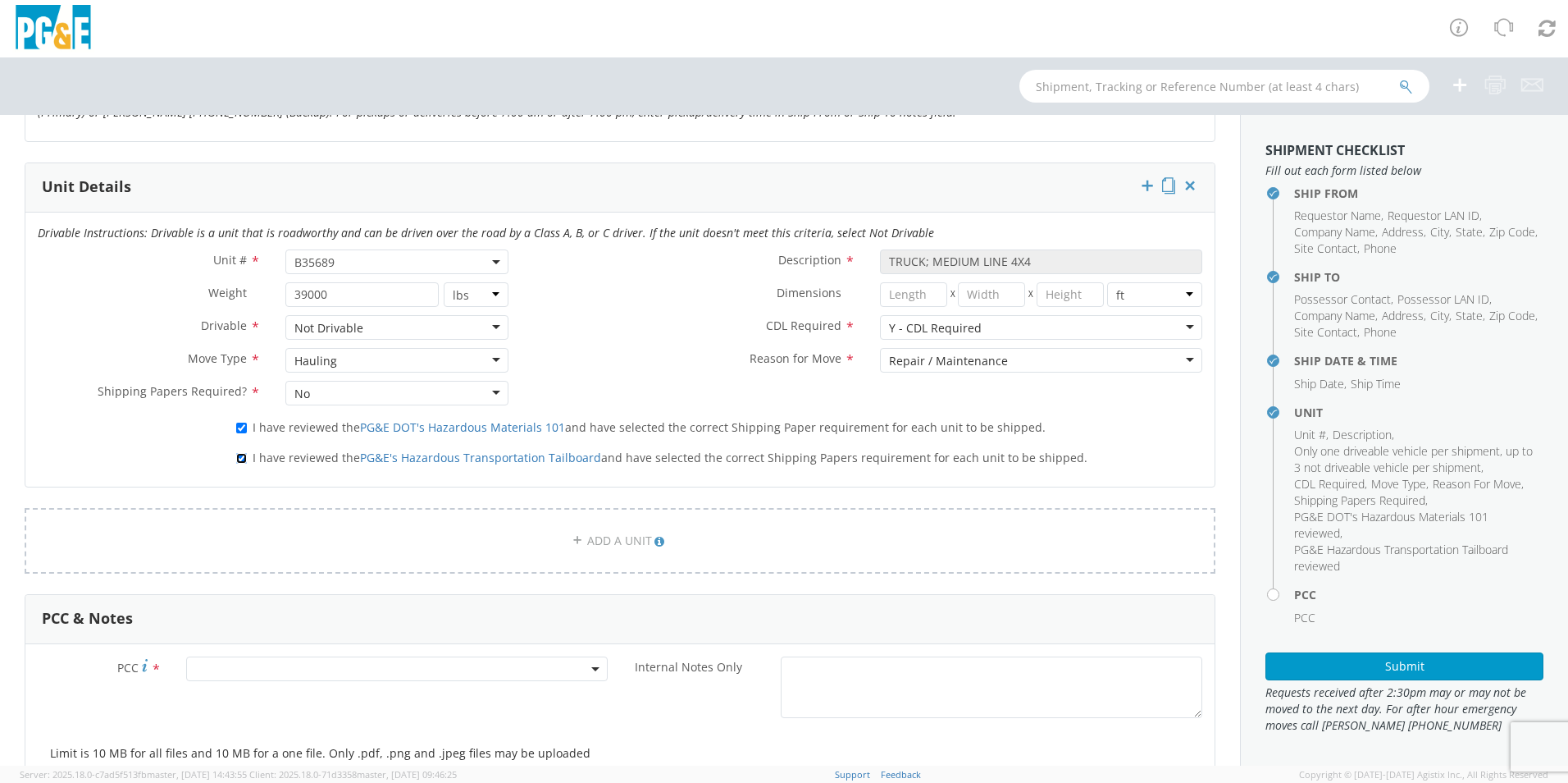
scroll to position [1066, 0]
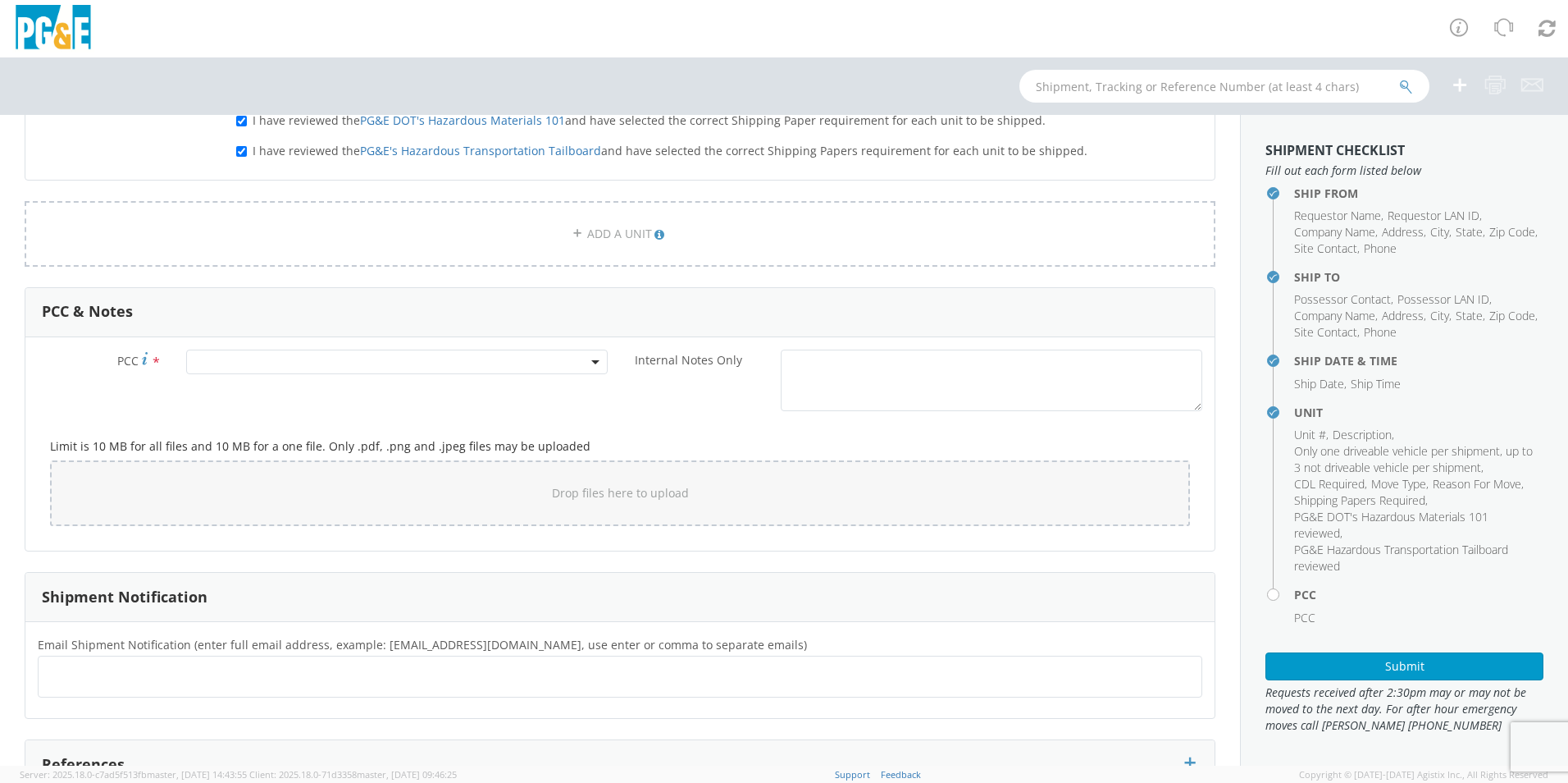
click at [194, 358] on span at bounding box center [397, 361] width 422 height 24
click at [213, 387] on input "number" at bounding box center [394, 388] width 408 height 24
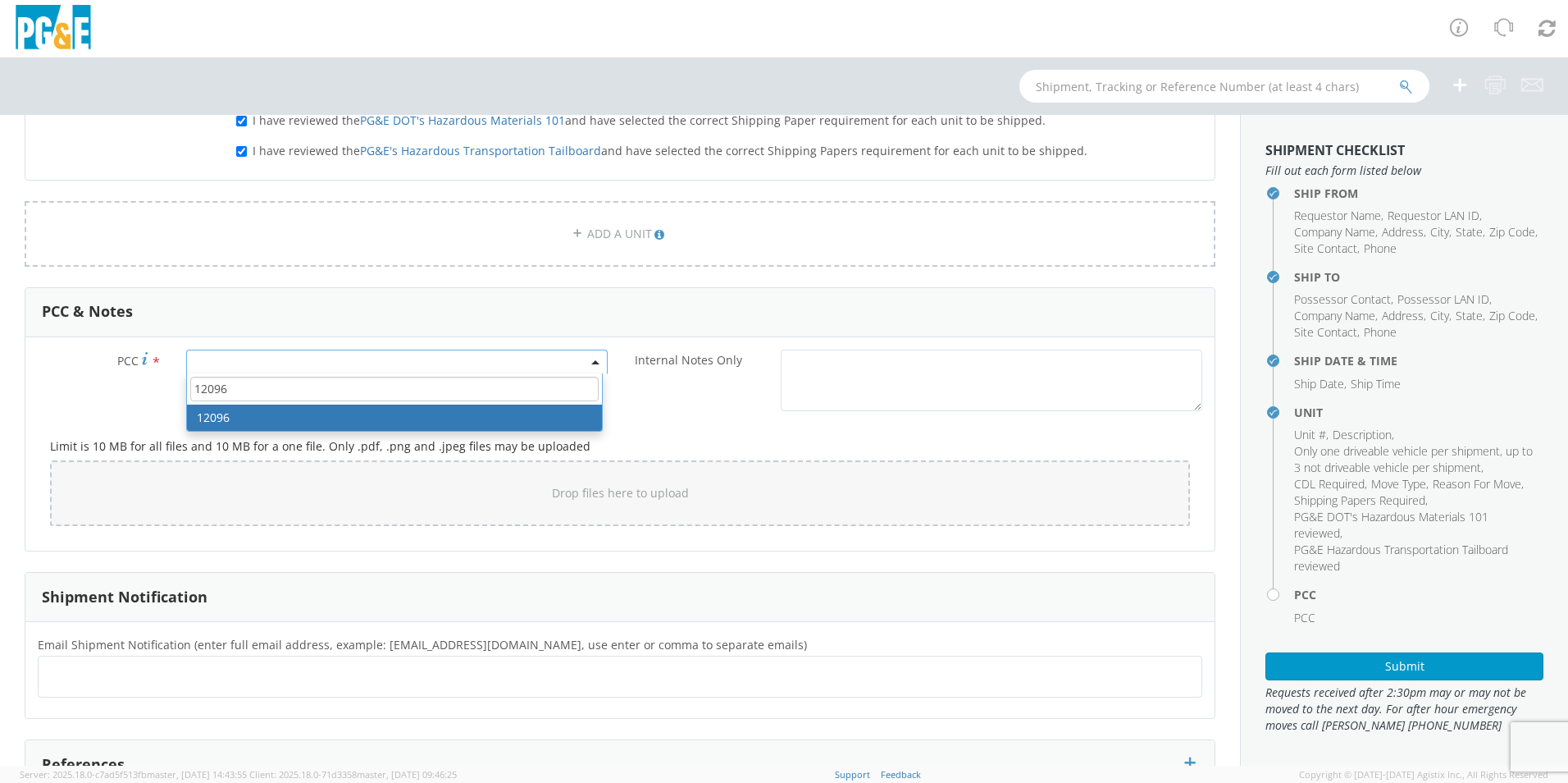
type input "12096"
select select "12096"
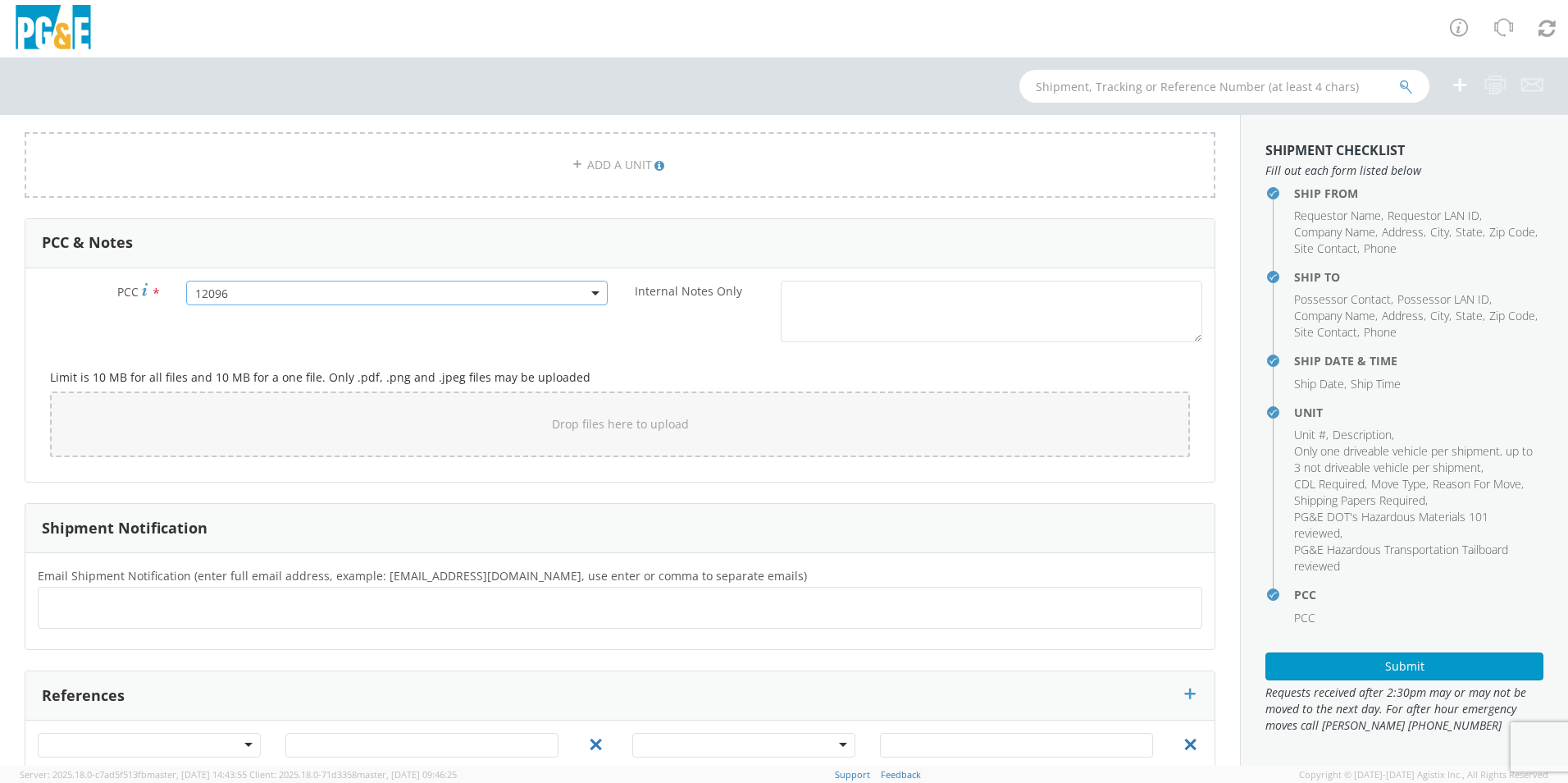
scroll to position [1202, 0]
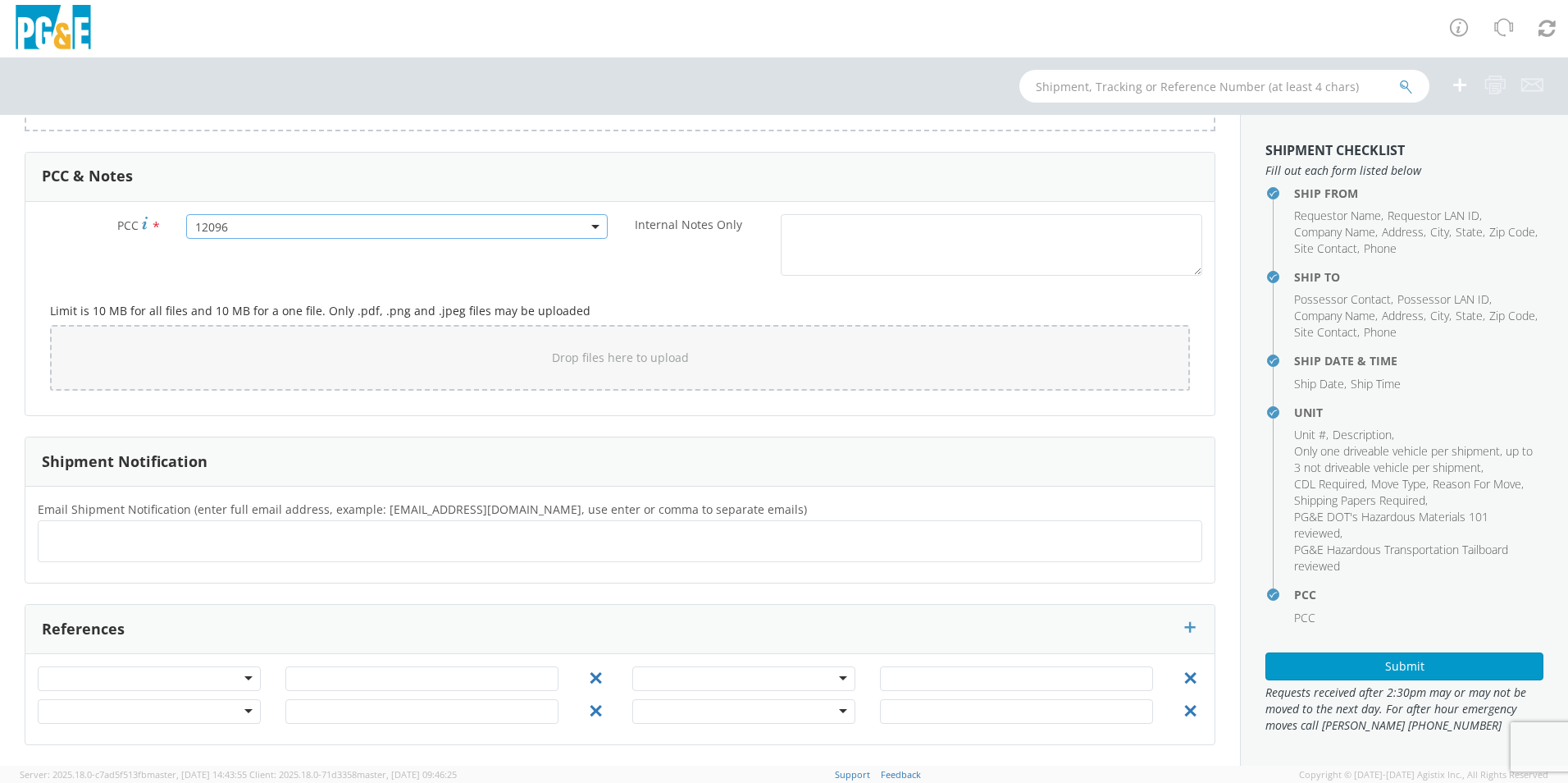
click at [48, 539] on input "text" at bounding box center [108, 540] width 125 height 24
type input "[EMAIL_ADDRESS][DOMAIN_NAME]"
click at [515, 540] on input "[EMAIL_ADDRESS][DOMAIN_NAME]" at bounding box center [559, 540] width 87 height 24
type input "[EMAIL_ADDRESS][DOMAIN_NAME]"
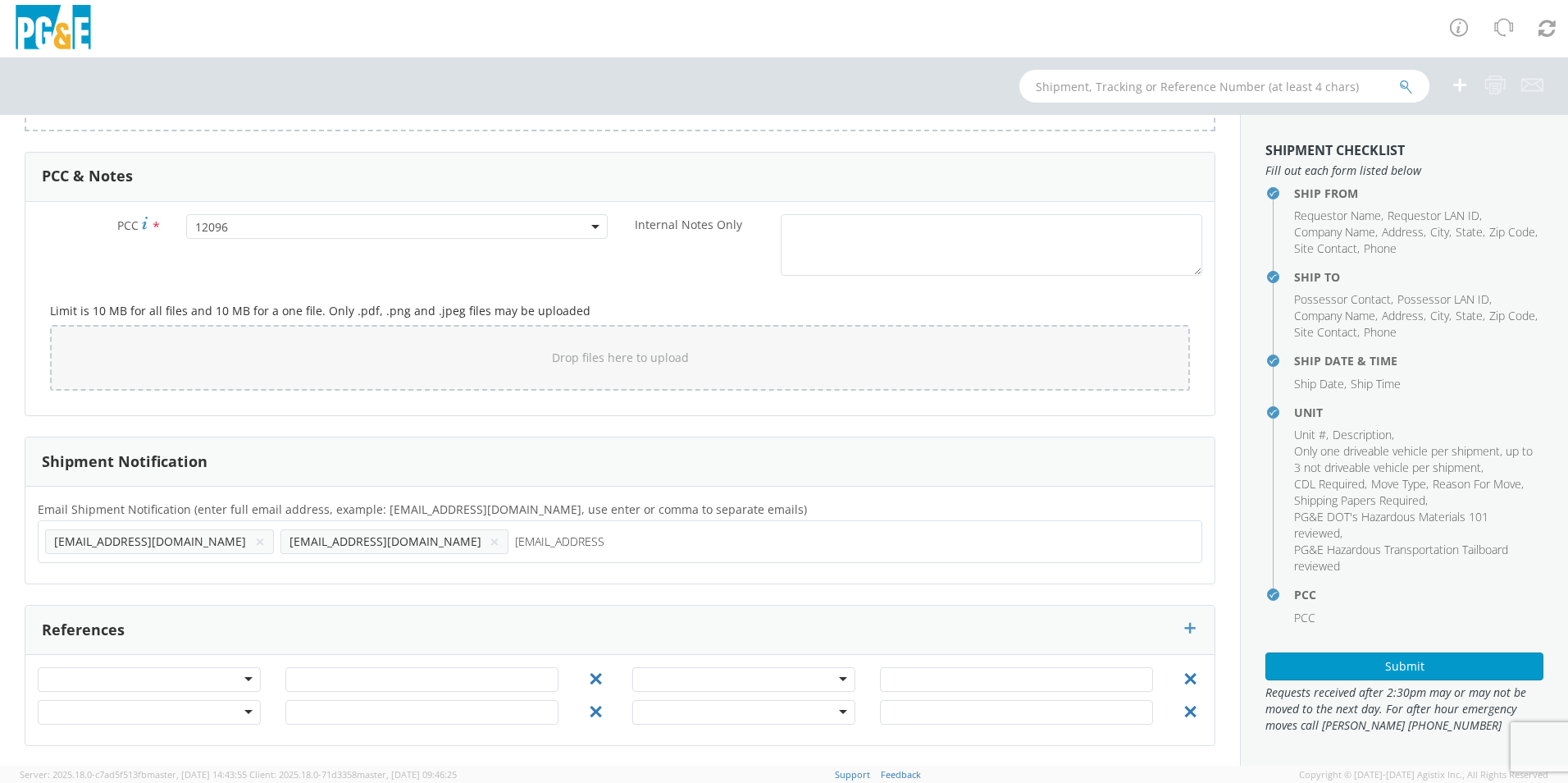
click at [515, 543] on input "[EMAIL_ADDRESS][DOMAIN_NAME]" at bounding box center [559, 540] width 88 height 24
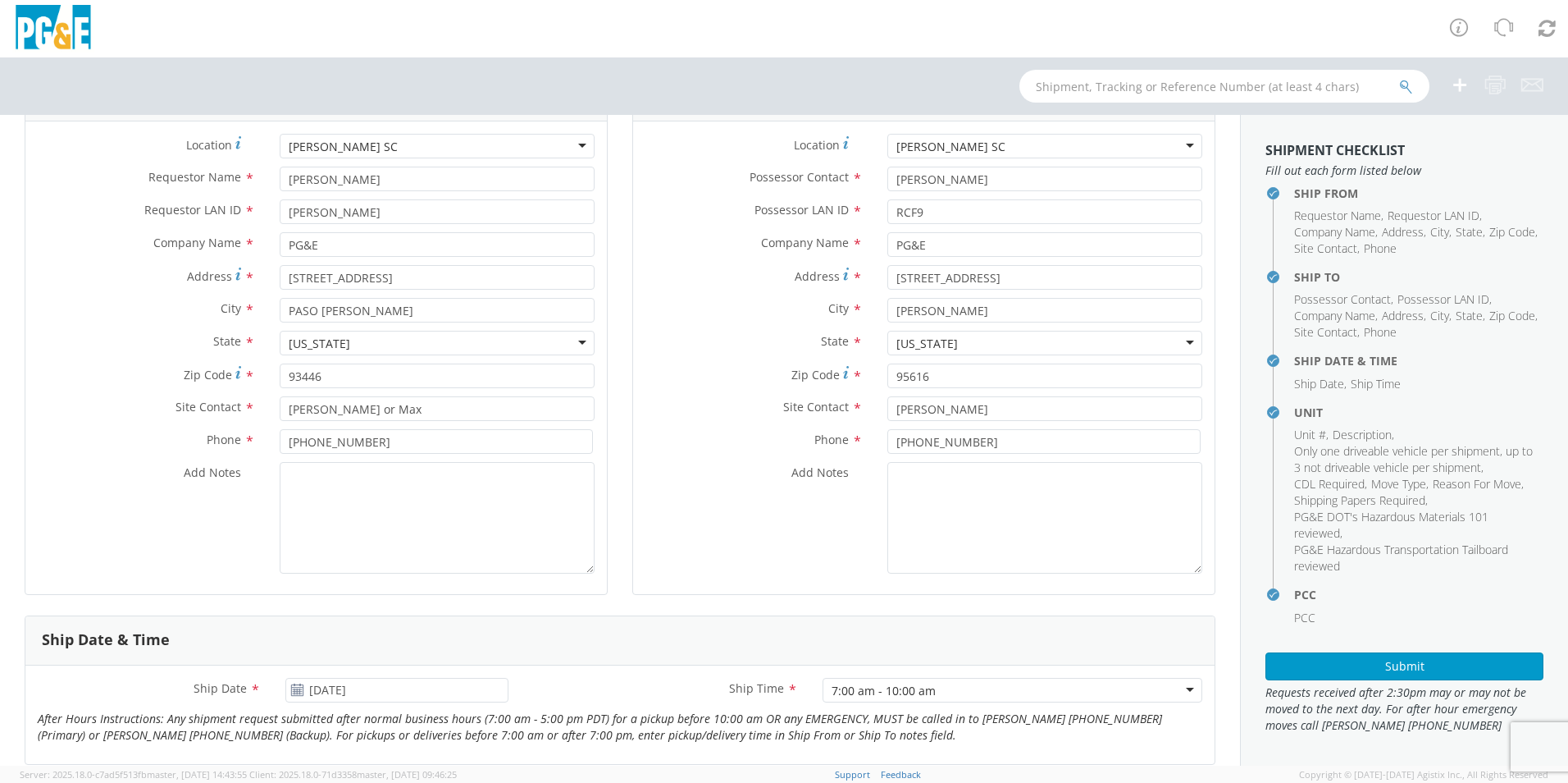
scroll to position [136, 0]
drag, startPoint x: 290, startPoint y: 476, endPoint x: 301, endPoint y: 487, distance: 15.6
click at [290, 476] on textarea "Add Notes *" at bounding box center [436, 518] width 315 height 112
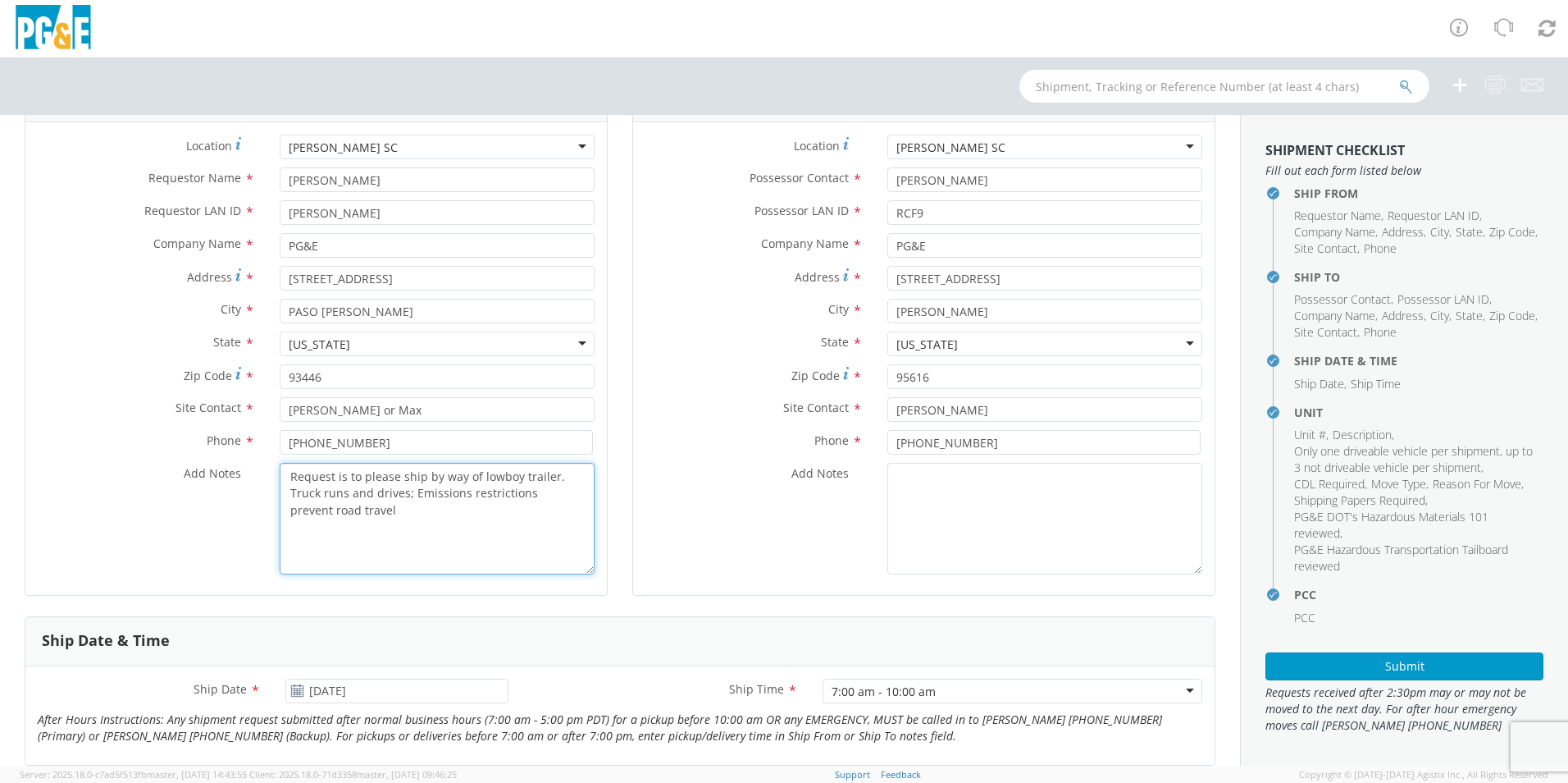
click at [401, 492] on textarea "Request is to please ship by way of lowboy trailer. Truck runs and drives; Emis…" at bounding box center [436, 518] width 315 height 112
drag, startPoint x: 515, startPoint y: 512, endPoint x: 526, endPoint y: 522, distance: 14.9
click at [519, 517] on textarea "Request is to please ship by way of lowboy trailer. Truck runs and drives (chec…" at bounding box center [436, 518] width 315 height 112
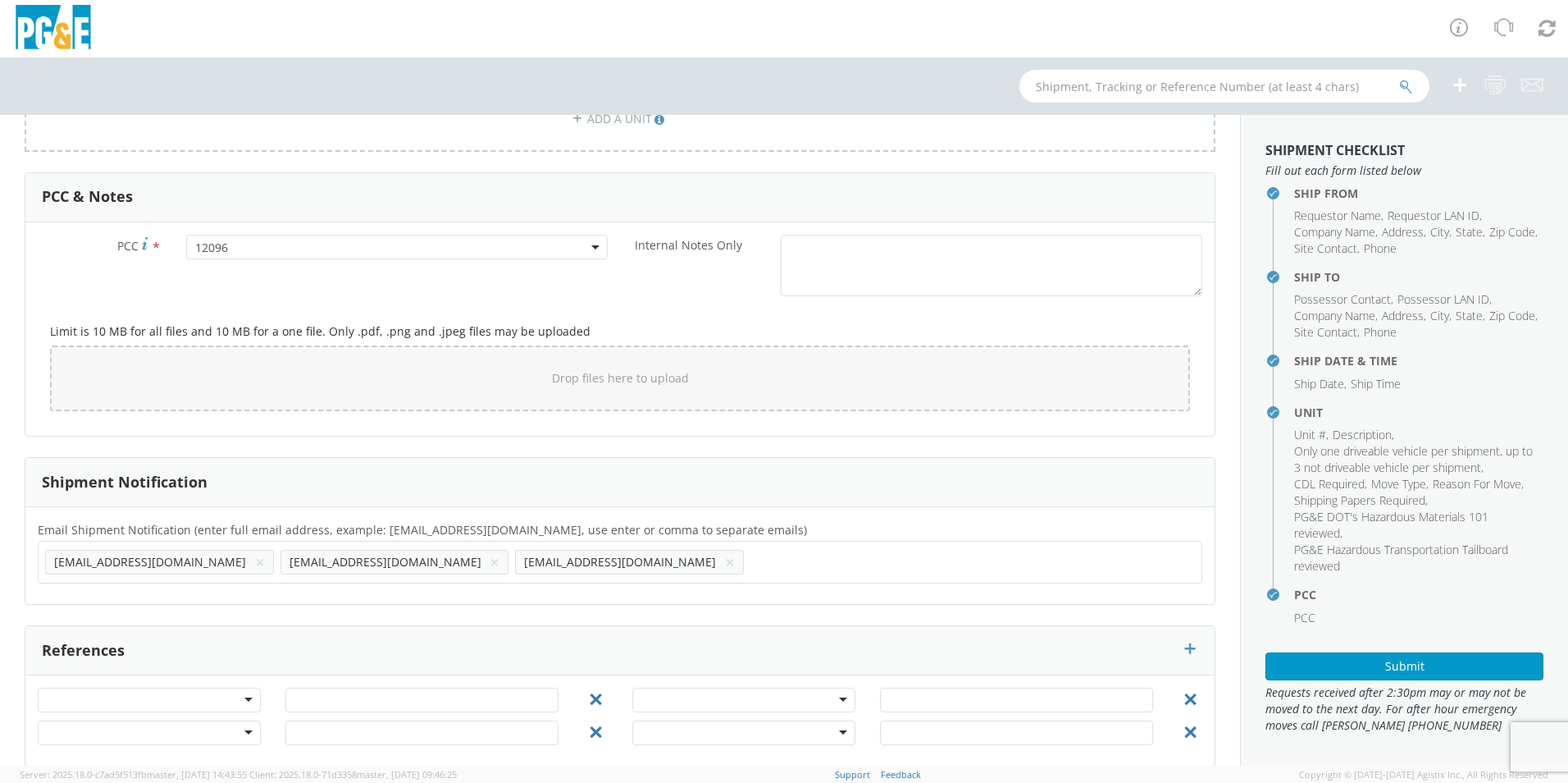
scroll to position [1203, 0]
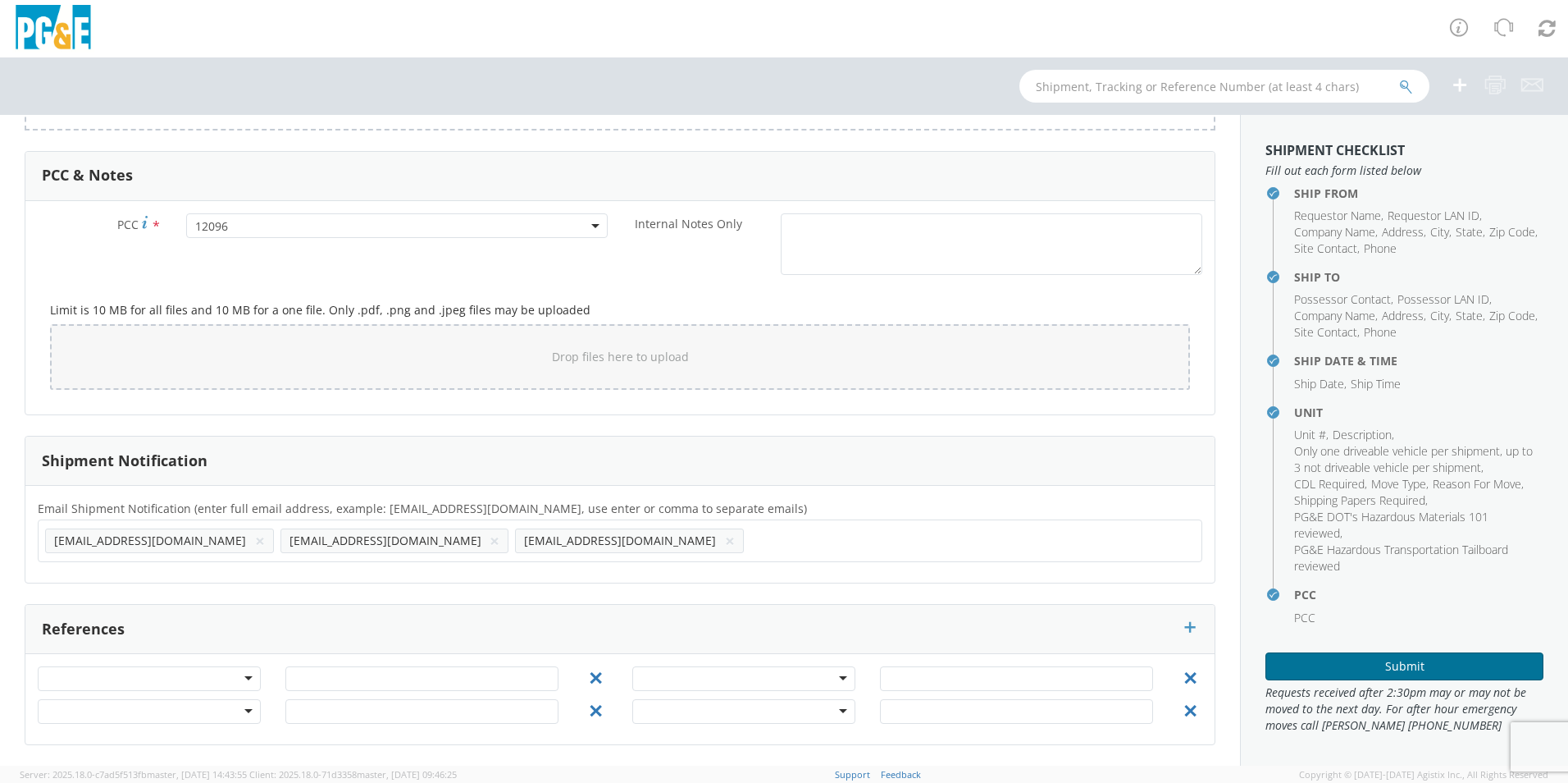
type textarea "Request is to please ship by way of lowboy trailer. Truck runs and drives (chec…"
click at [1409, 662] on button "Submit" at bounding box center [1404, 666] width 278 height 28
